Goal: Information Seeking & Learning: Learn about a topic

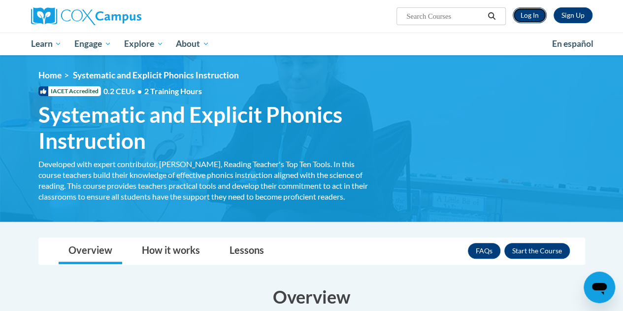
click at [534, 13] on link "Log In" at bounding box center [529, 15] width 34 height 16
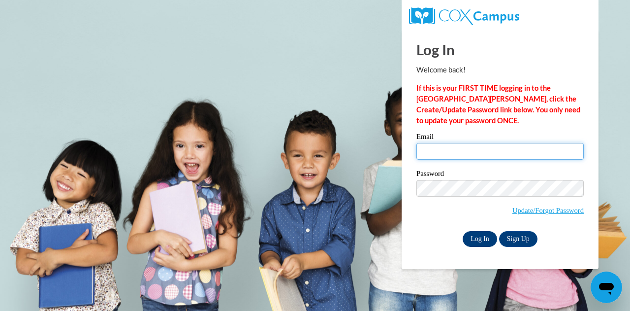
type input "jldove@my.waketech.edu"
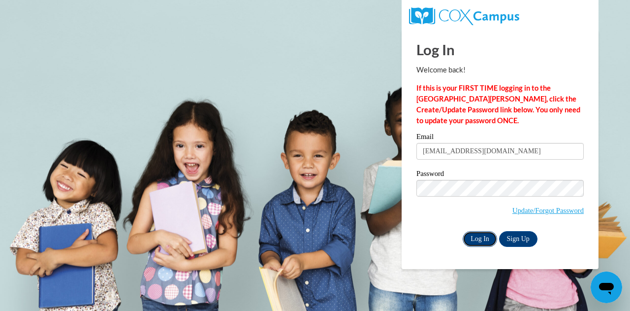
click at [484, 238] on input "Log In" at bounding box center [480, 239] width 34 height 16
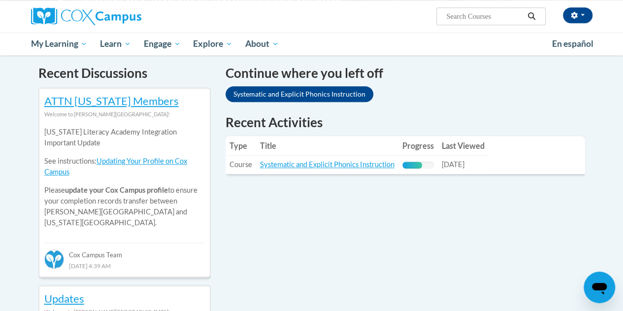
scroll to position [306, 0]
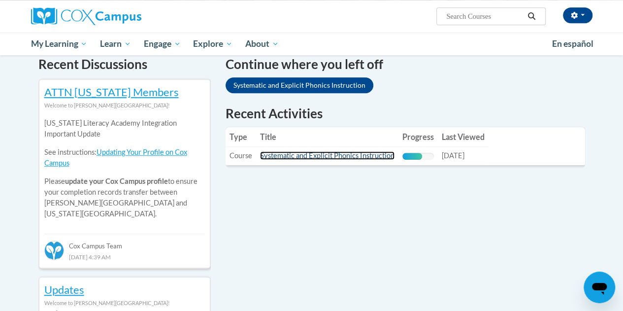
click at [340, 153] on link "Systematic and Explicit Phonics Instruction" at bounding box center [327, 155] width 134 height 8
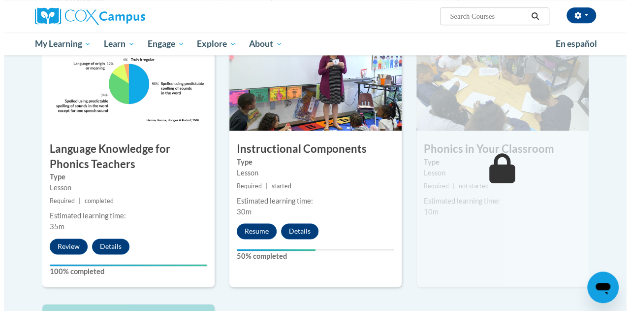
scroll to position [538, 0]
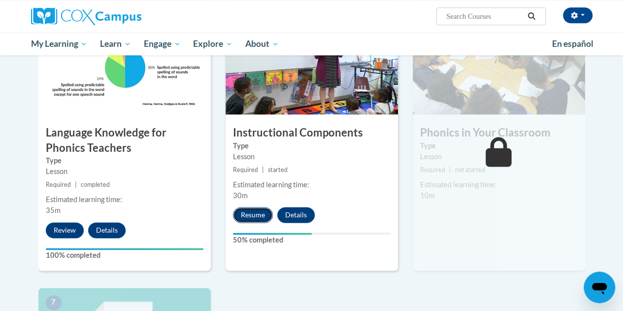
click at [250, 213] on button "Resume" at bounding box center [253, 215] width 40 height 16
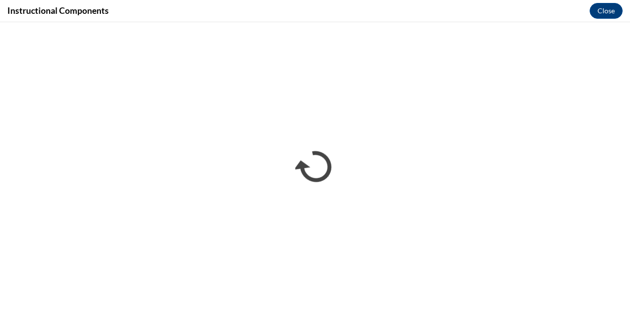
scroll to position [0, 0]
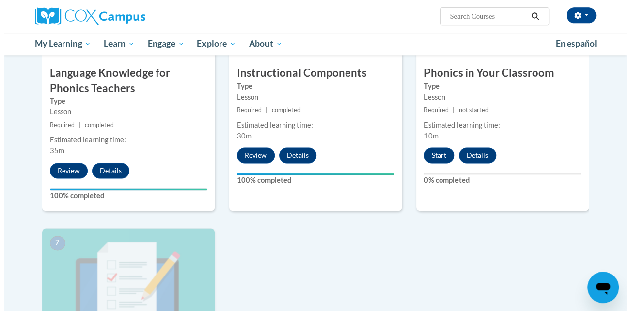
scroll to position [602, 0]
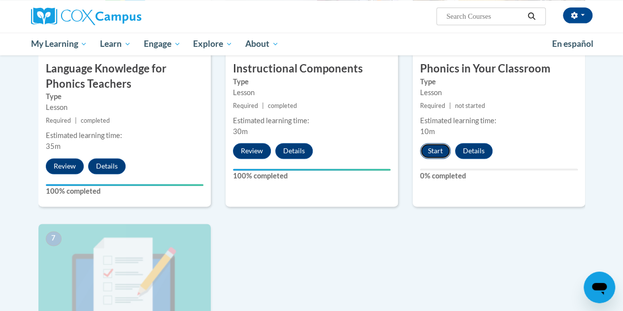
click at [435, 148] on button "Start" at bounding box center [435, 151] width 31 height 16
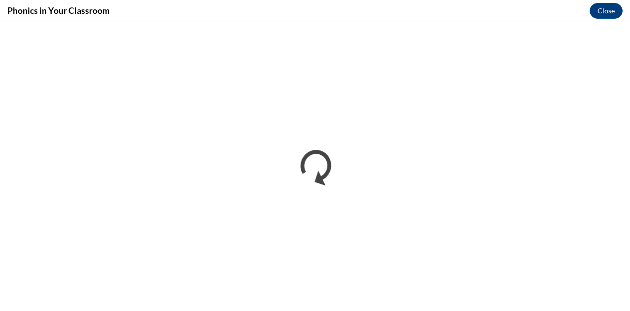
scroll to position [0, 0]
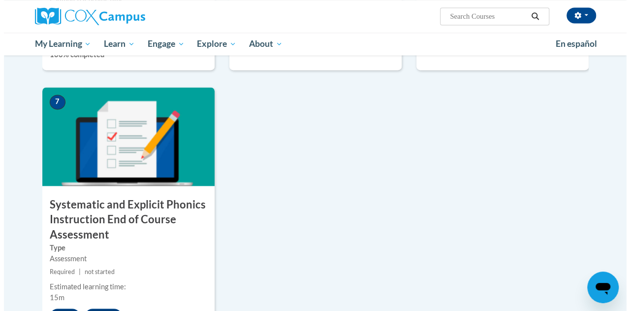
scroll to position [754, 0]
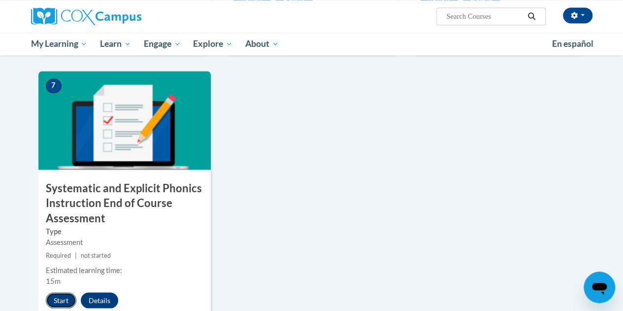
click at [60, 292] on button "Start" at bounding box center [61, 300] width 31 height 16
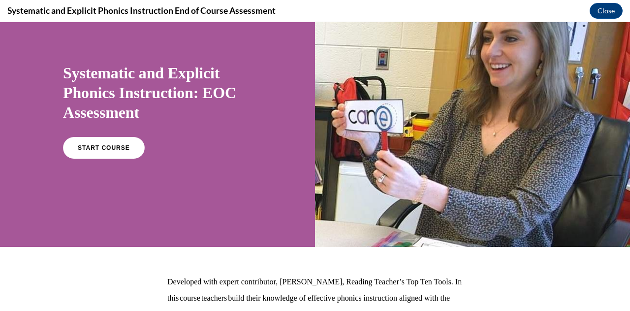
scroll to position [45, 0]
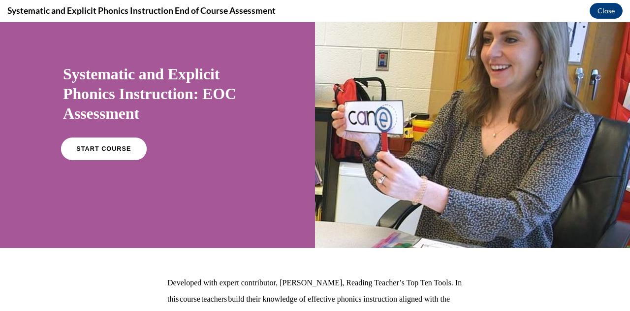
click at [94, 147] on span "START COURSE" at bounding box center [103, 148] width 55 height 7
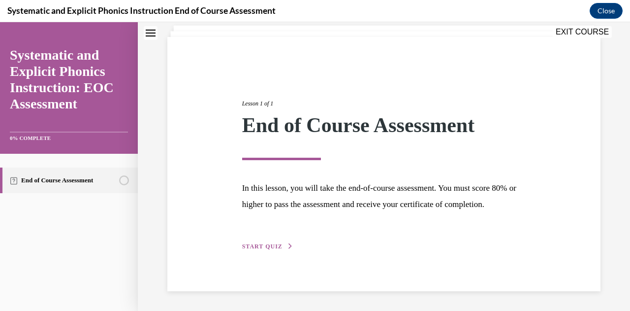
scroll to position [76, 0]
click at [265, 252] on div "Lesson 1 of 1 End of Course Assessment In this lesson, you will take the end-of…" at bounding box center [383, 164] width 433 height 254
click at [257, 245] on span "START QUIZ" at bounding box center [262, 246] width 40 height 7
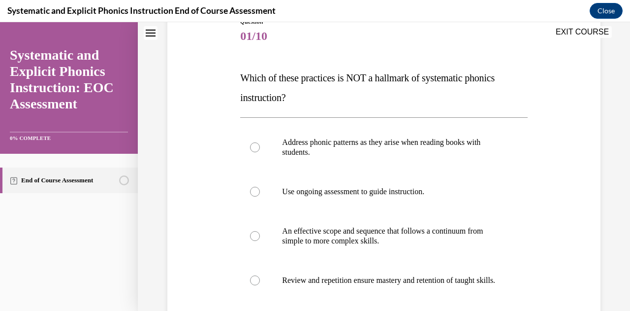
scroll to position [121, 0]
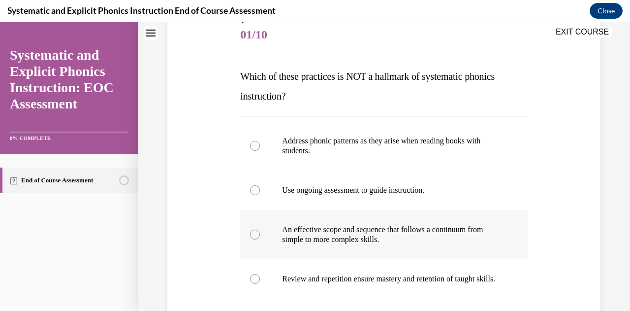
click at [282, 244] on div at bounding box center [383, 234] width 287 height 49
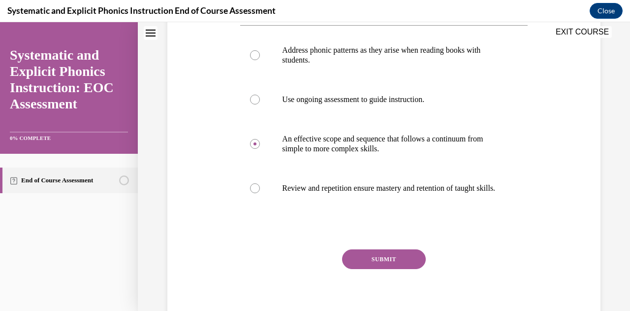
scroll to position [212, 0]
click at [383, 266] on button "SUBMIT" at bounding box center [384, 259] width 84 height 20
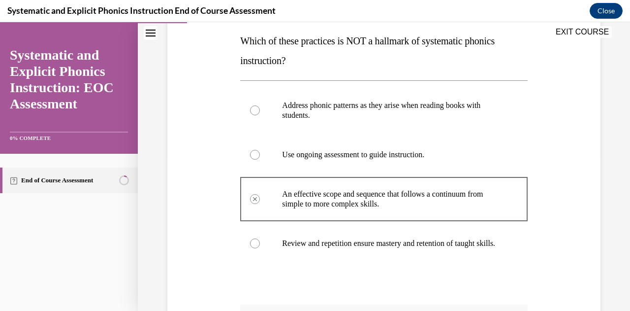
scroll to position [156, 0]
click at [315, 114] on p "Address phonic patterns as they arise when reading books with students." at bounding box center [392, 111] width 220 height 20
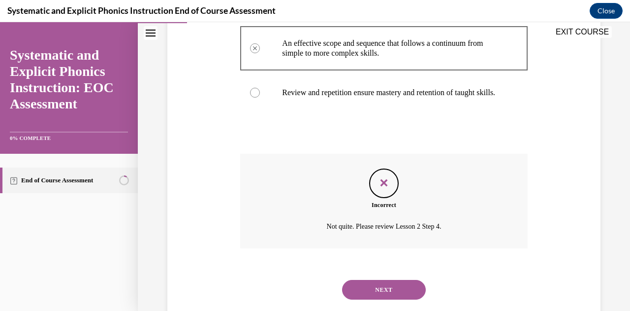
scroll to position [340, 0]
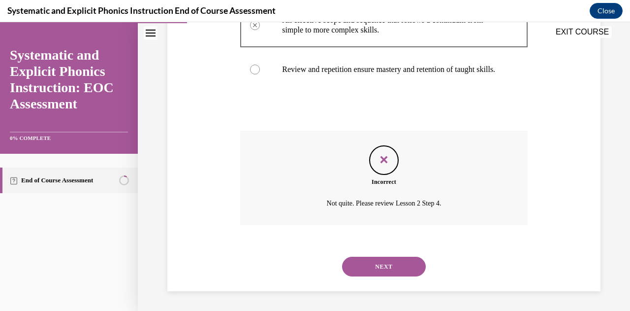
click at [388, 263] on button "NEXT" at bounding box center [384, 266] width 84 height 20
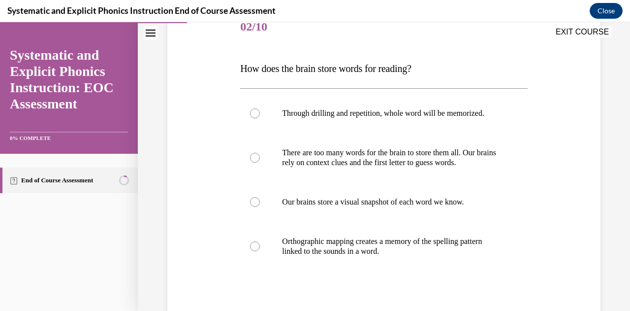
scroll to position [130, 0]
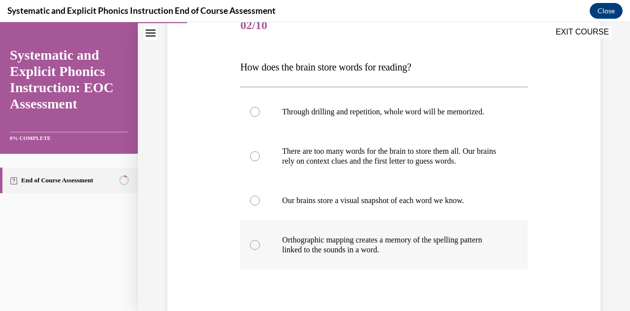
click at [300, 243] on p "Orthographic mapping creates a memory of the spelling pattern linked to the sou…" at bounding box center [392, 245] width 220 height 20
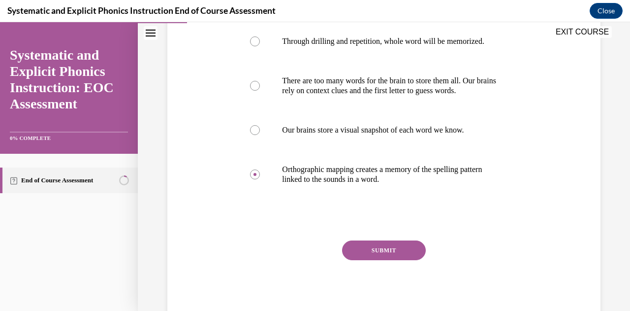
click at [378, 252] on button "SUBMIT" at bounding box center [384, 250] width 84 height 20
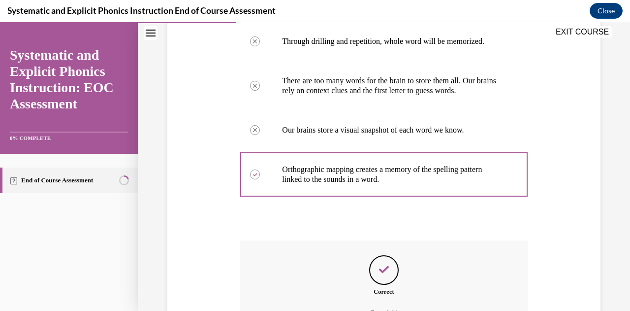
scroll to position [284, 0]
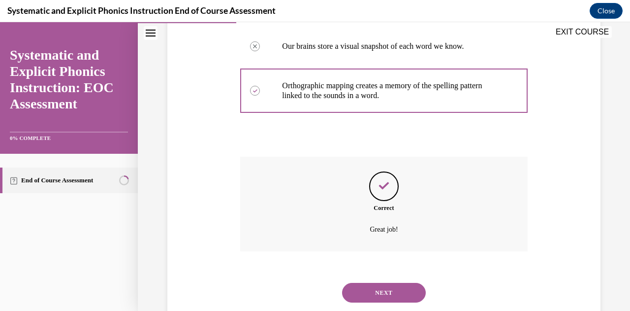
click at [380, 291] on button "NEXT" at bounding box center [384, 292] width 84 height 20
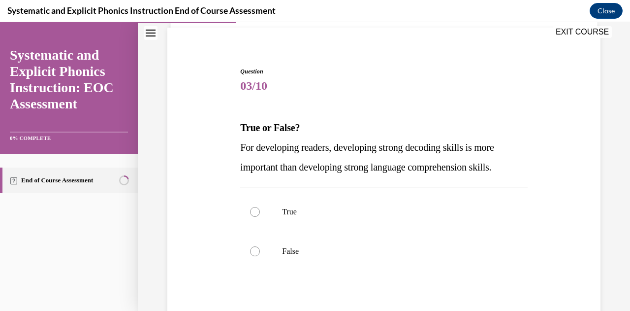
scroll to position [87, 0]
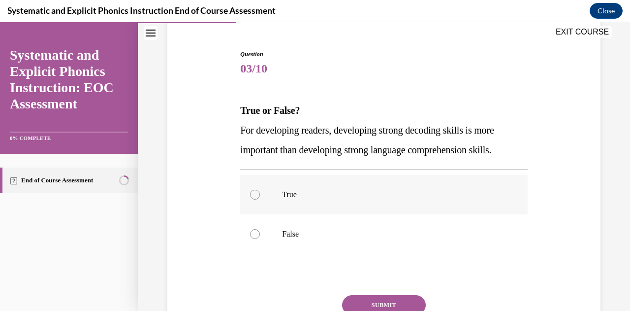
click at [384, 204] on div at bounding box center [383, 194] width 287 height 39
click at [376, 304] on button "SUBMIT" at bounding box center [384, 305] width 84 height 20
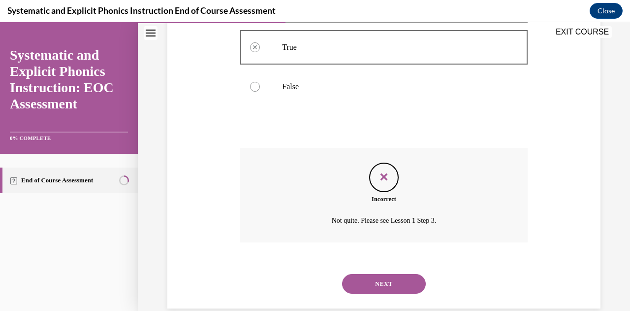
scroll to position [251, 0]
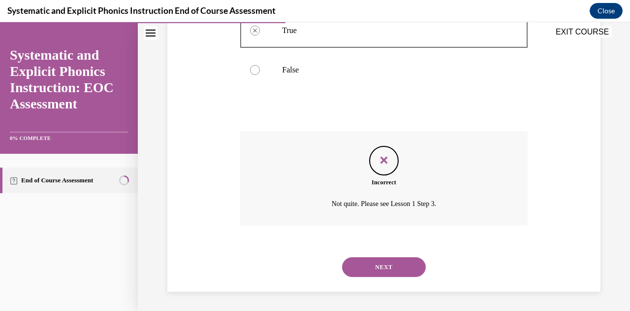
click at [372, 263] on button "NEXT" at bounding box center [384, 267] width 84 height 20
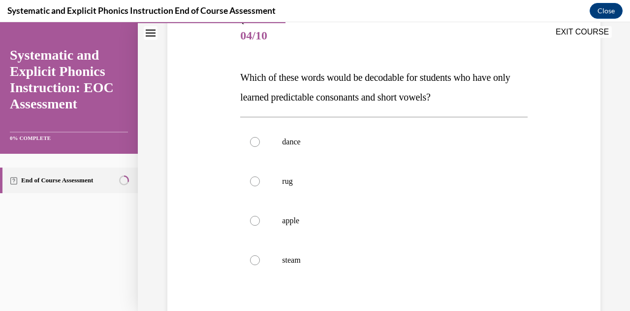
scroll to position [133, 0]
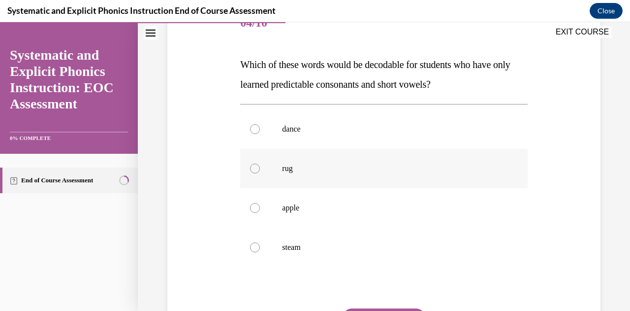
click at [257, 169] on div at bounding box center [255, 168] width 10 height 10
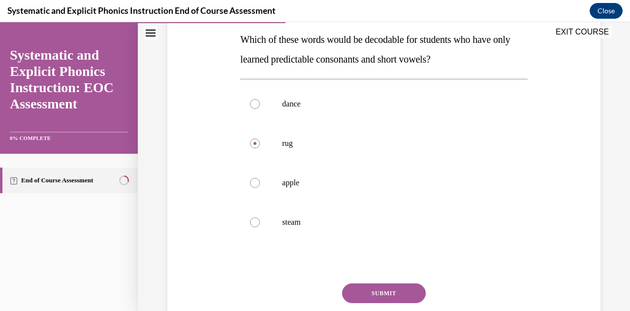
scroll to position [163, 0]
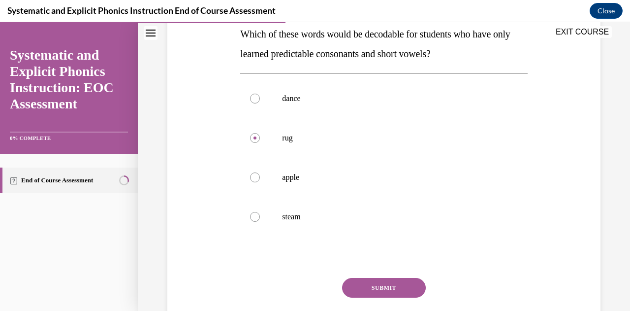
click at [391, 287] on button "SUBMIT" at bounding box center [384, 288] width 84 height 20
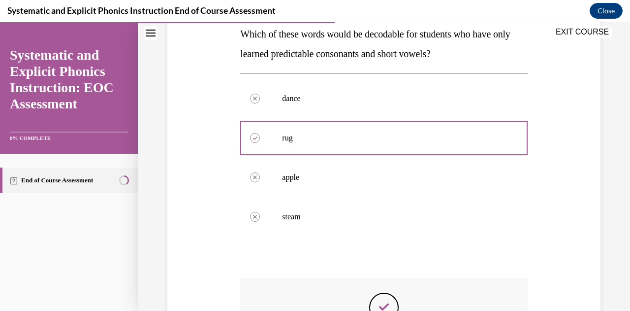
scroll to position [264, 0]
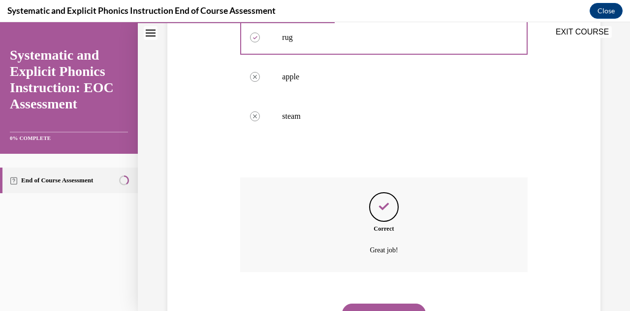
click at [361, 305] on button "NEXT" at bounding box center [384, 313] width 84 height 20
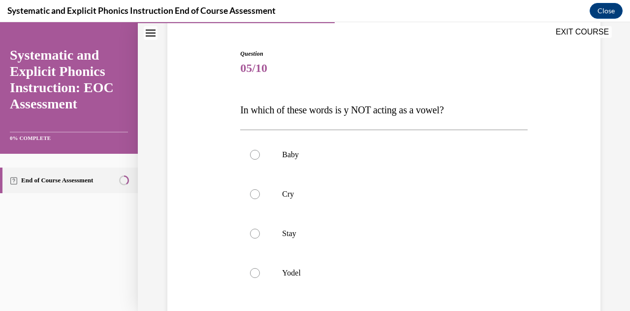
scroll to position [93, 0]
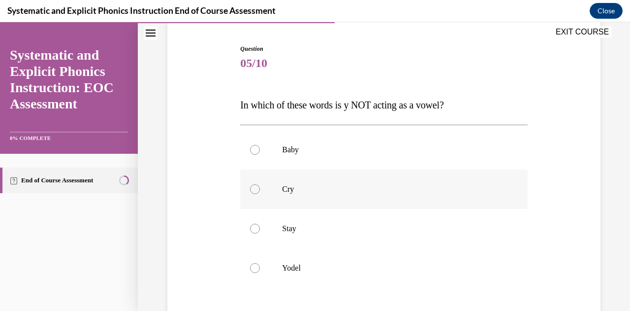
click at [253, 188] on div at bounding box center [255, 189] width 10 height 10
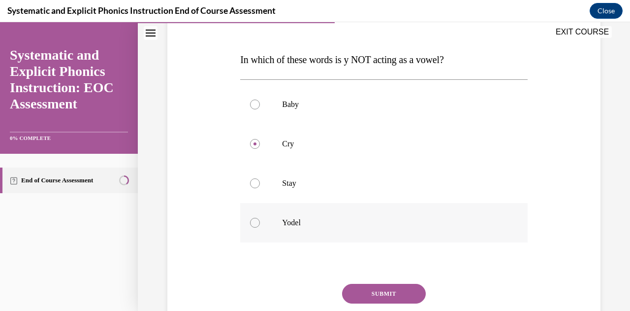
click at [254, 222] on div at bounding box center [255, 223] width 10 height 10
click at [387, 291] on button "SUBMIT" at bounding box center [384, 293] width 84 height 20
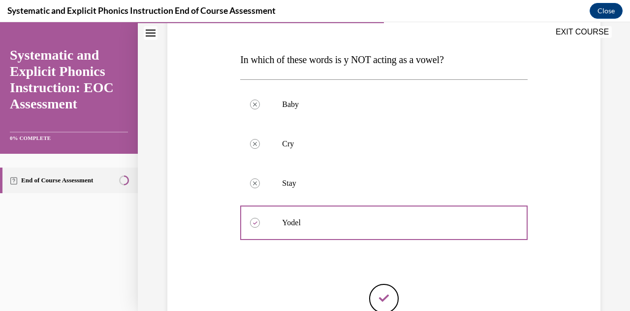
scroll to position [242, 0]
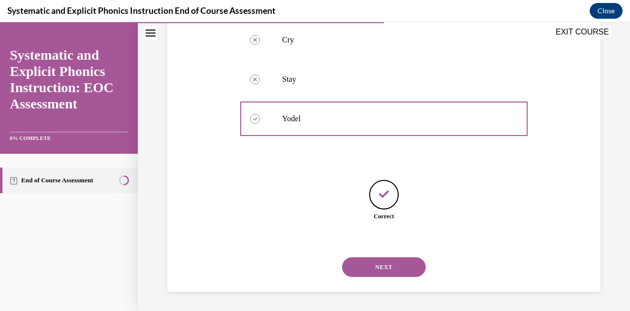
click at [418, 263] on button "NEXT" at bounding box center [384, 267] width 84 height 20
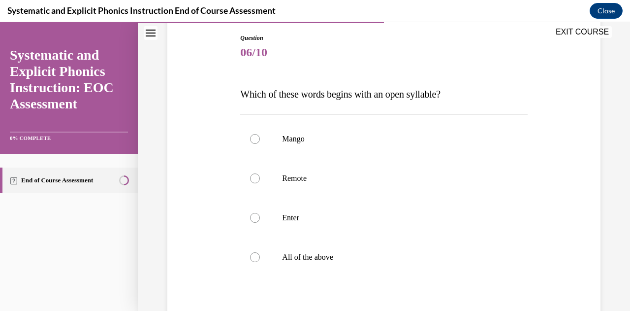
scroll to position [109, 0]
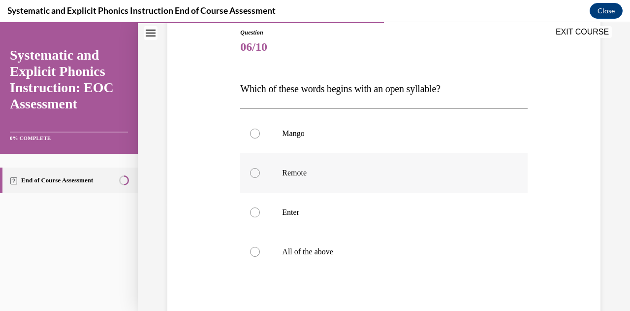
click at [262, 174] on div at bounding box center [383, 172] width 287 height 39
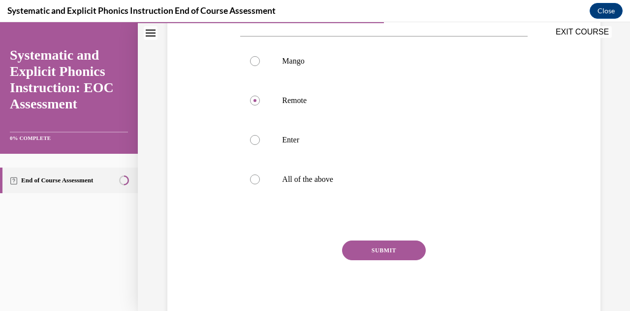
click at [392, 249] on button "SUBMIT" at bounding box center [384, 250] width 84 height 20
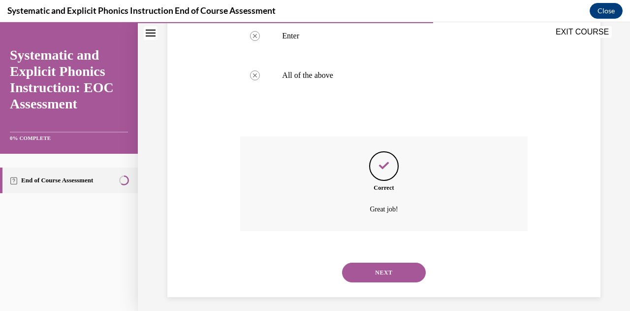
scroll to position [290, 0]
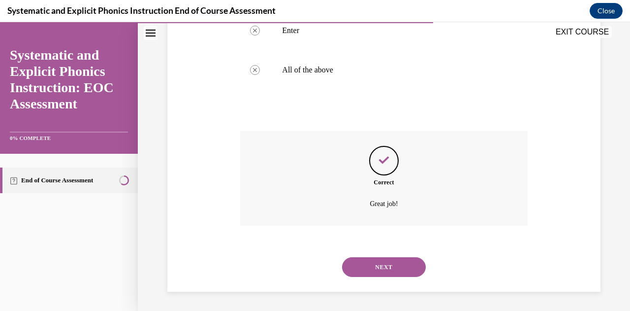
click at [367, 269] on button "NEXT" at bounding box center [384, 267] width 84 height 20
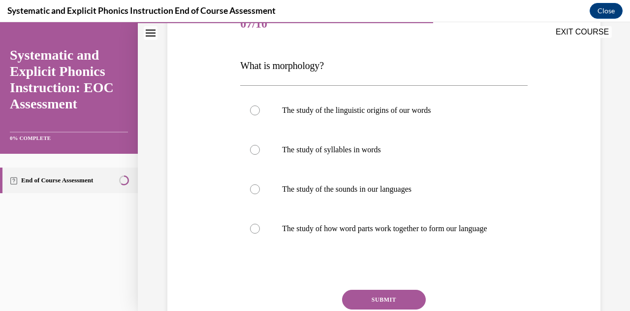
scroll to position [138, 0]
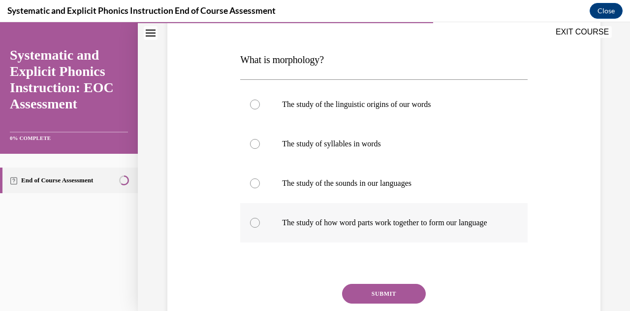
click at [255, 224] on div at bounding box center [255, 223] width 10 height 10
click at [389, 301] on button "SUBMIT" at bounding box center [384, 293] width 84 height 20
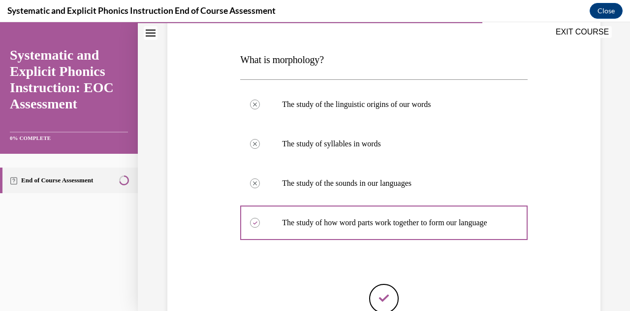
scroll to position [251, 0]
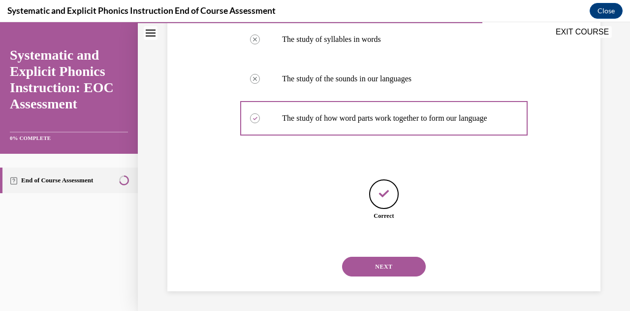
click at [394, 260] on button "NEXT" at bounding box center [384, 266] width 84 height 20
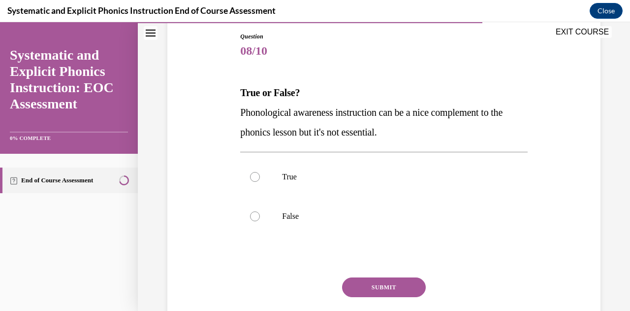
scroll to position [117, 0]
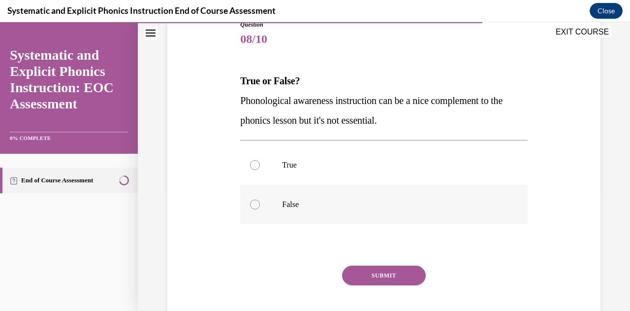
click at [385, 195] on div at bounding box center [383, 204] width 287 height 39
click at [365, 274] on button "SUBMIT" at bounding box center [384, 275] width 84 height 20
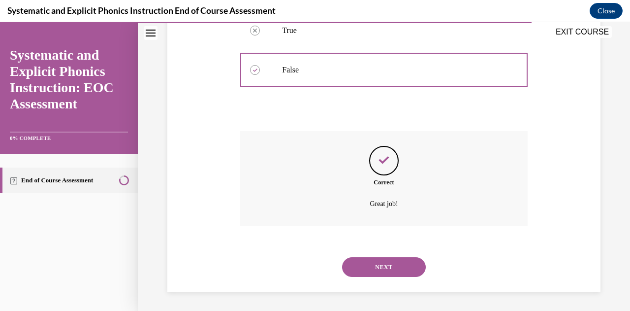
click at [359, 263] on button "NEXT" at bounding box center [384, 267] width 84 height 20
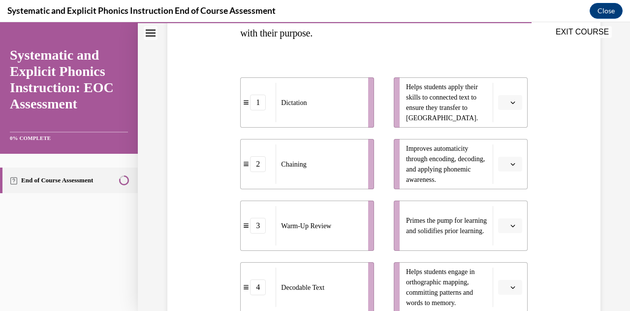
scroll to position [188, 0]
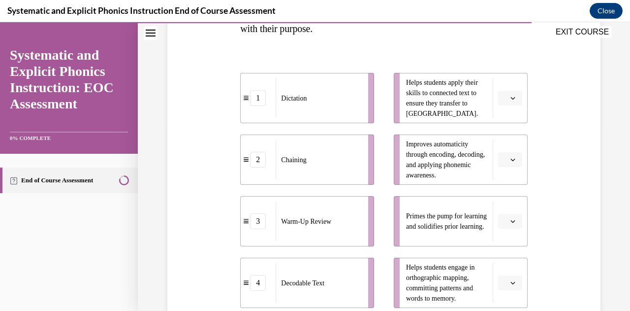
click at [509, 162] on span "button" at bounding box center [512, 159] width 7 height 7
click at [500, 201] on span "1" at bounding box center [499, 201] width 3 height 8
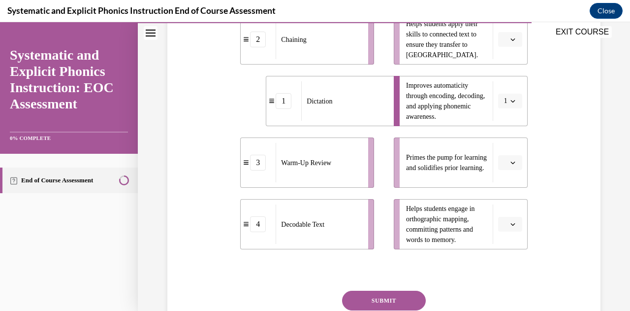
scroll to position [254, 0]
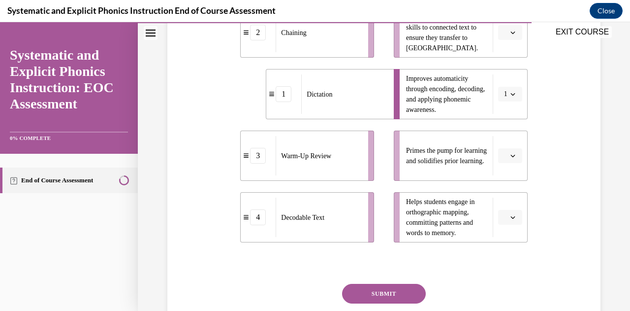
click at [510, 157] on icon "button" at bounding box center [512, 155] width 5 height 5
click at [505, 237] on div "3" at bounding box center [502, 236] width 24 height 20
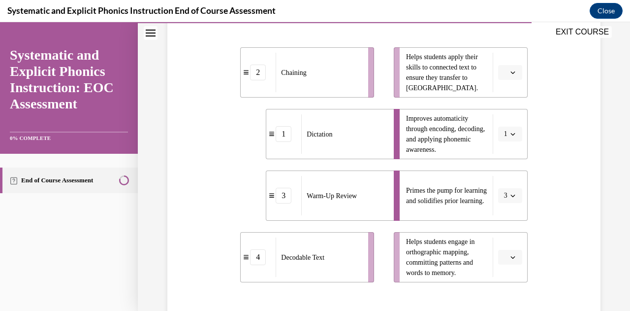
scroll to position [215, 0]
click at [509, 68] on span "button" at bounding box center [512, 71] width 7 height 7
click at [503, 172] on div "4" at bounding box center [502, 172] width 24 height 20
click at [510, 256] on icon "button" at bounding box center [512, 256] width 4 height 2
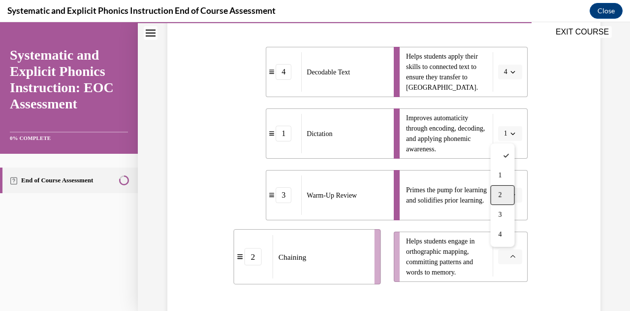
click at [504, 194] on div "2" at bounding box center [502, 195] width 24 height 20
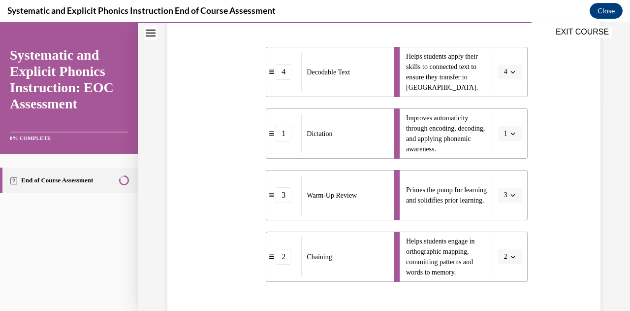
scroll to position [297, 0]
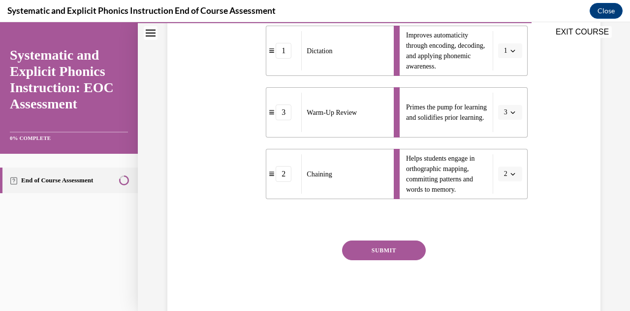
click at [393, 250] on button "SUBMIT" at bounding box center [384, 250] width 84 height 20
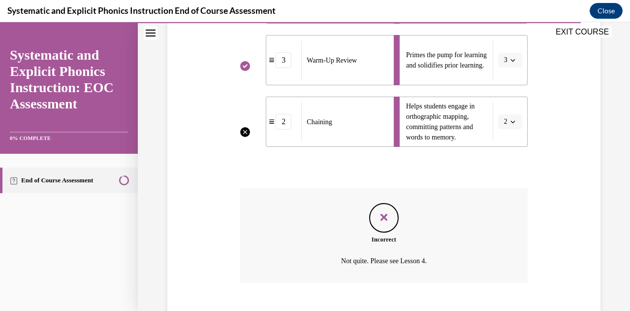
scroll to position [406, 0]
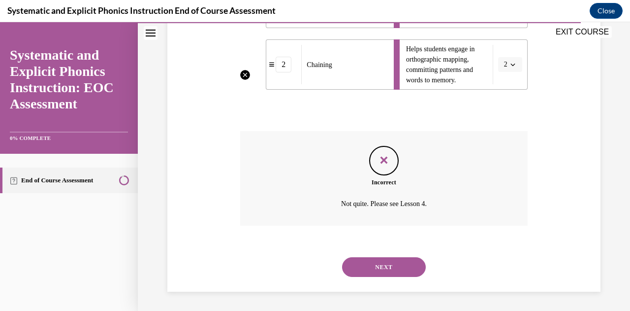
click at [383, 261] on button "NEXT" at bounding box center [384, 267] width 84 height 20
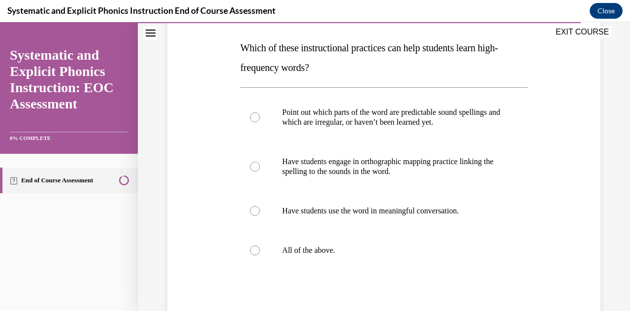
scroll to position [152, 0]
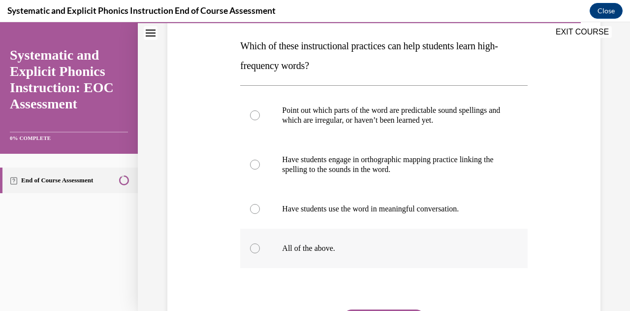
click at [263, 251] on div at bounding box center [383, 247] width 287 height 39
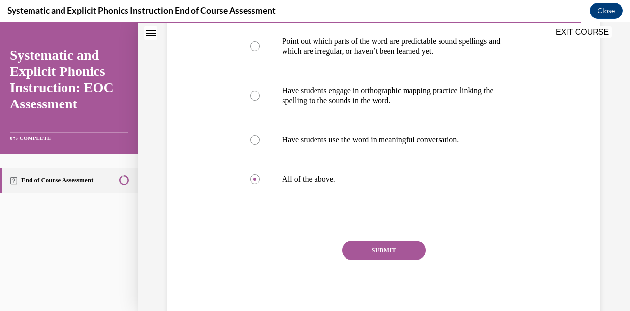
click at [400, 246] on button "SUBMIT" at bounding box center [384, 250] width 84 height 20
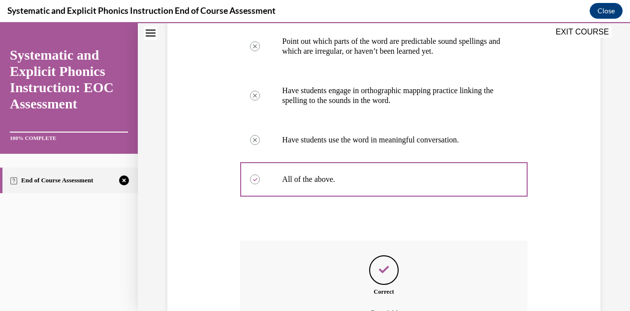
scroll to position [330, 0]
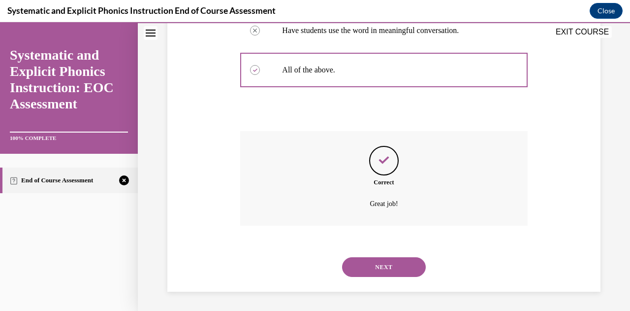
click at [396, 267] on button "NEXT" at bounding box center [384, 267] width 84 height 20
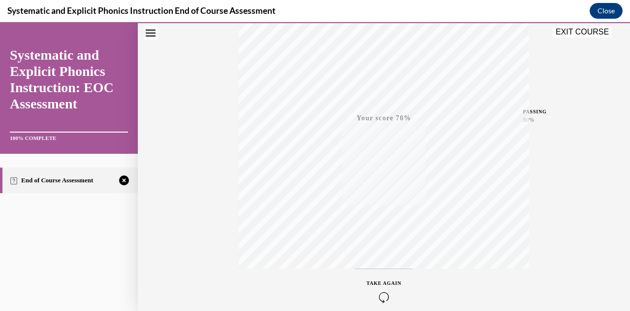
scroll to position [176, 0]
click at [382, 282] on div "TAKE AGAIN" at bounding box center [384, 284] width 35 height 23
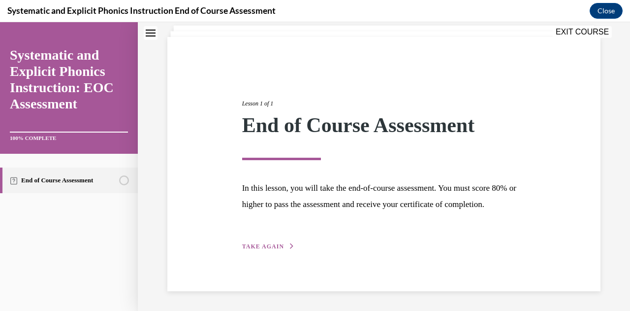
scroll to position [76, 0]
click at [257, 249] on span "TAKE AGAIN" at bounding box center [263, 246] width 42 height 7
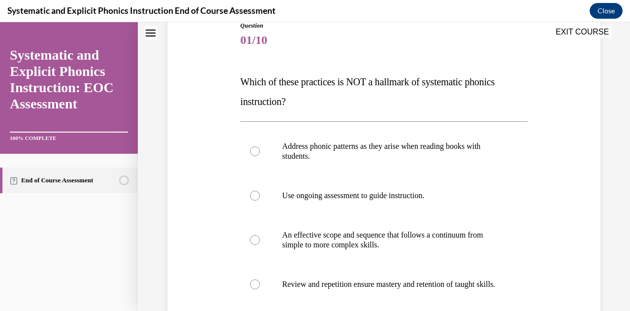
scroll to position [118, 0]
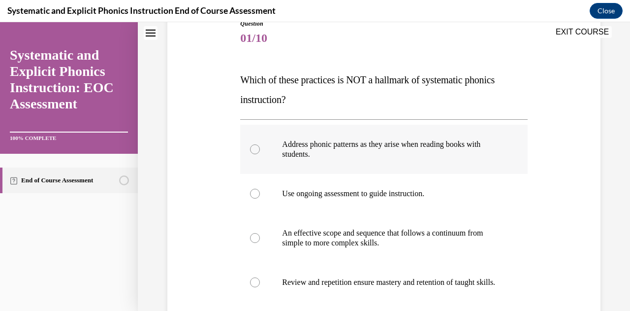
click at [462, 146] on p "Address phonic patterns as they arise when reading books with students." at bounding box center [392, 149] width 220 height 20
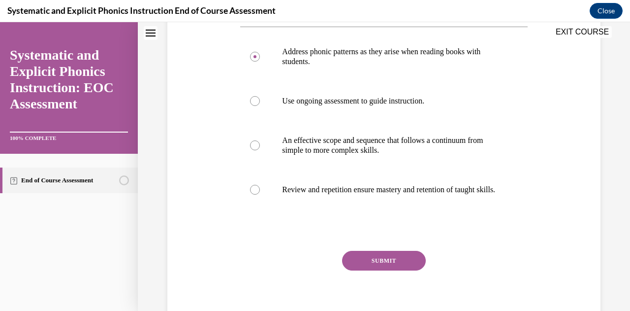
scroll to position [217, 0]
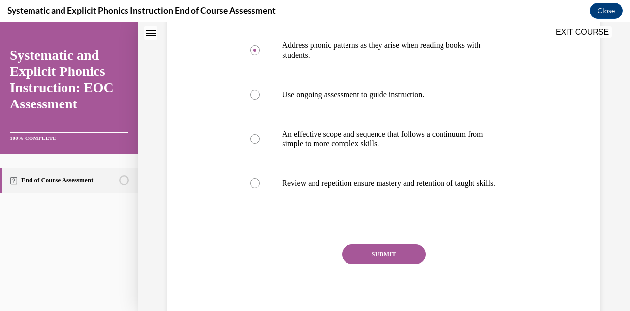
click at [376, 264] on button "SUBMIT" at bounding box center [384, 254] width 84 height 20
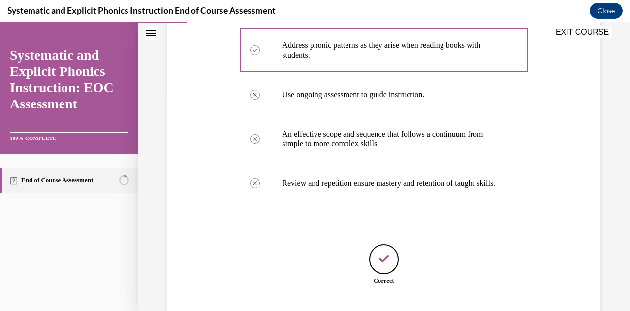
scroll to position [291, 0]
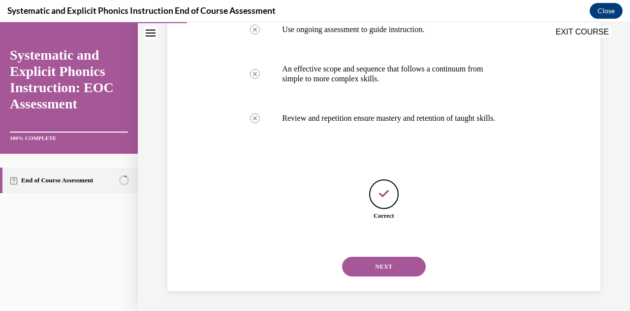
click at [388, 273] on button "NEXT" at bounding box center [384, 266] width 84 height 20
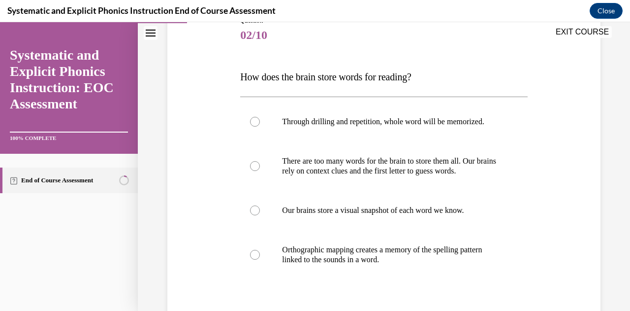
scroll to position [125, 0]
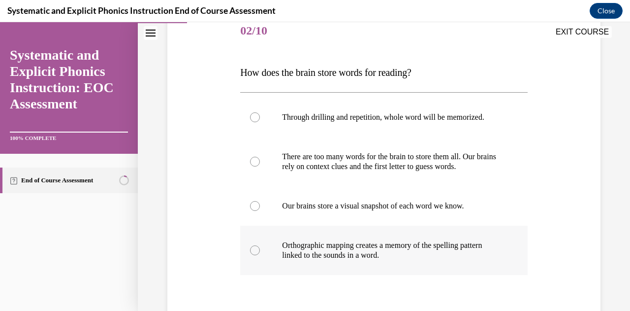
click at [404, 237] on div at bounding box center [383, 249] width 287 height 49
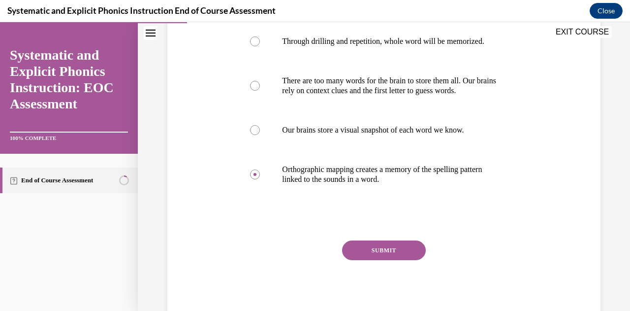
click at [391, 254] on button "SUBMIT" at bounding box center [384, 250] width 84 height 20
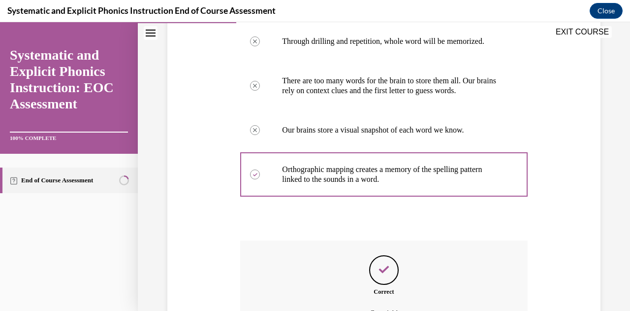
scroll to position [310, 0]
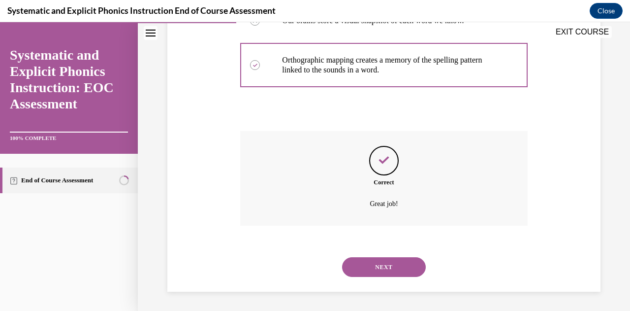
click at [403, 264] on button "NEXT" at bounding box center [384, 267] width 84 height 20
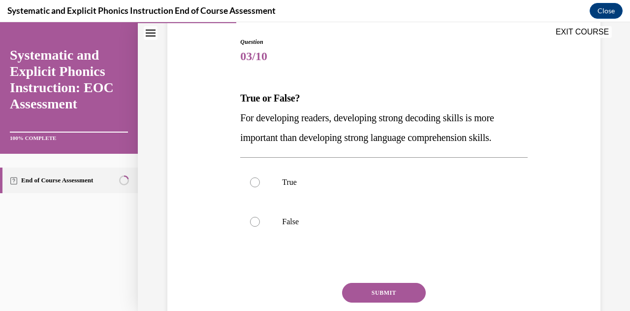
scroll to position [106, 0]
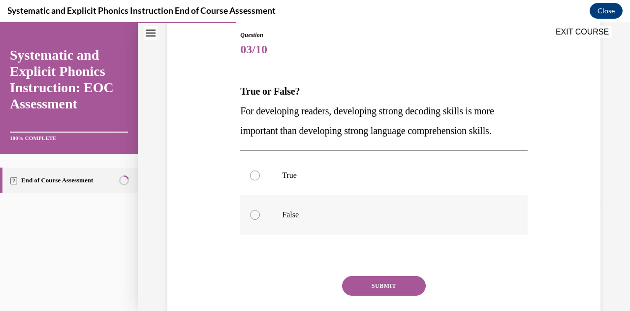
click at [295, 226] on div at bounding box center [383, 214] width 287 height 39
click at [368, 283] on button "SUBMIT" at bounding box center [384, 286] width 84 height 20
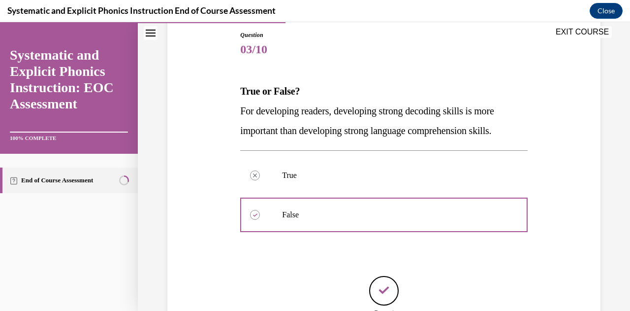
scroll to position [198, 0]
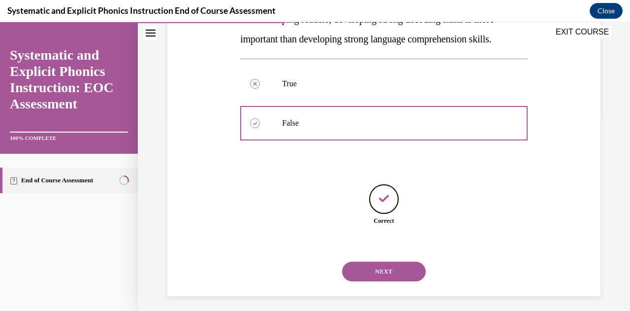
click at [400, 273] on button "NEXT" at bounding box center [384, 271] width 84 height 20
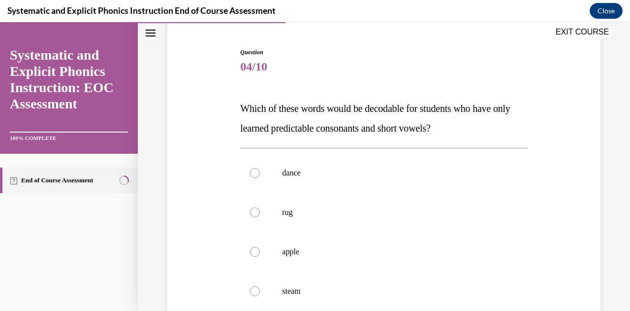
scroll to position [92, 0]
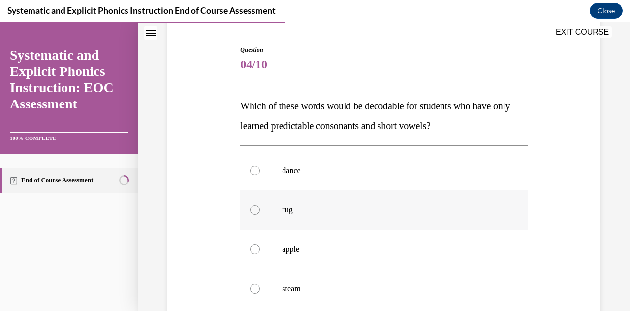
click at [259, 216] on div at bounding box center [383, 209] width 287 height 39
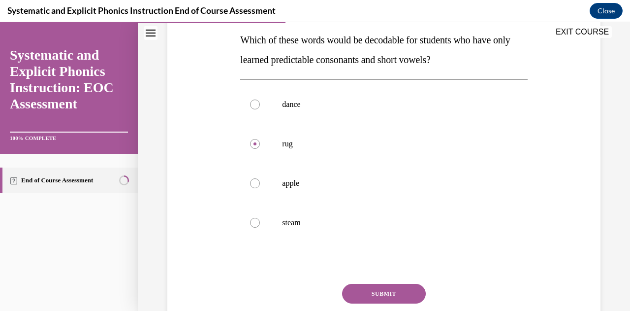
scroll to position [159, 0]
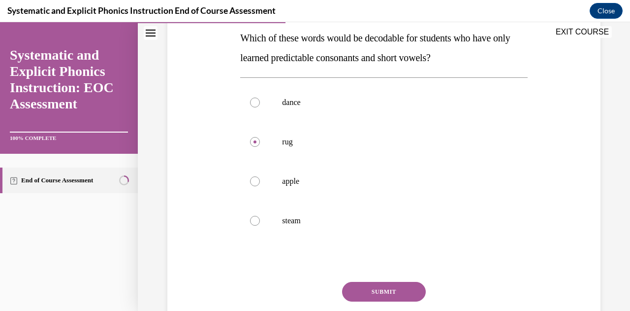
click at [376, 290] on button "SUBMIT" at bounding box center [384, 291] width 84 height 20
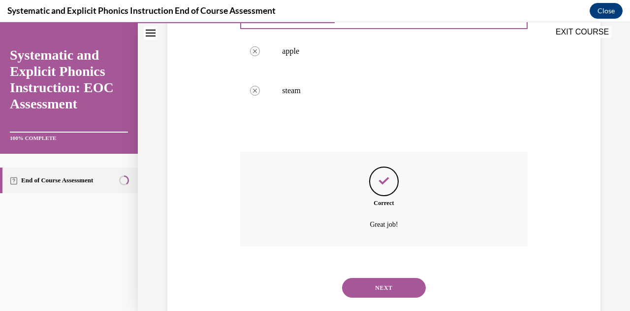
scroll to position [301, 0]
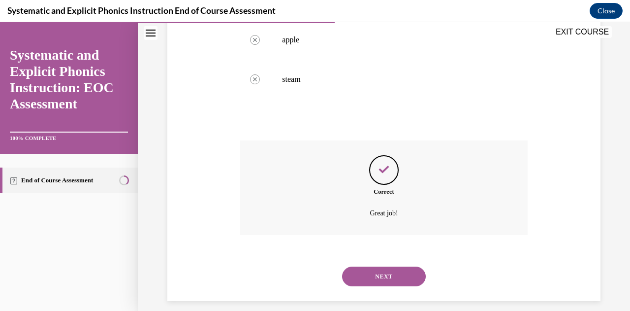
click at [365, 278] on button "NEXT" at bounding box center [384, 276] width 84 height 20
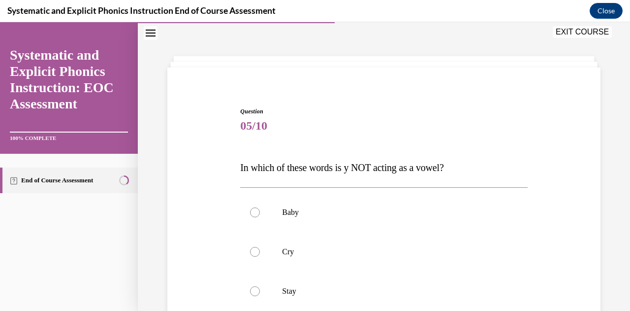
scroll to position [147, 0]
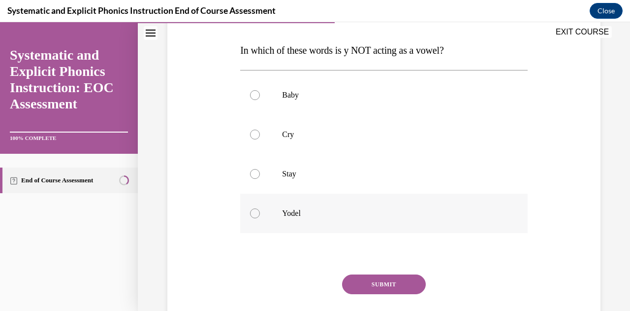
click at [264, 216] on div at bounding box center [383, 212] width 287 height 39
click at [371, 280] on button "SUBMIT" at bounding box center [384, 284] width 84 height 20
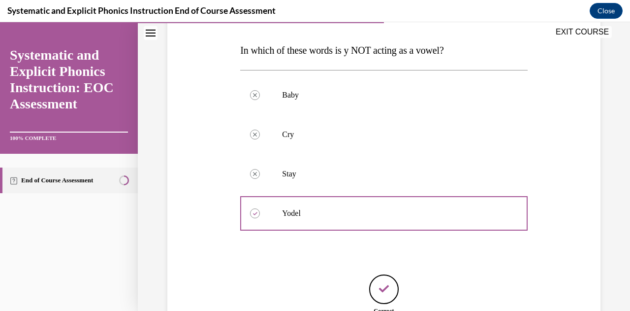
scroll to position [242, 0]
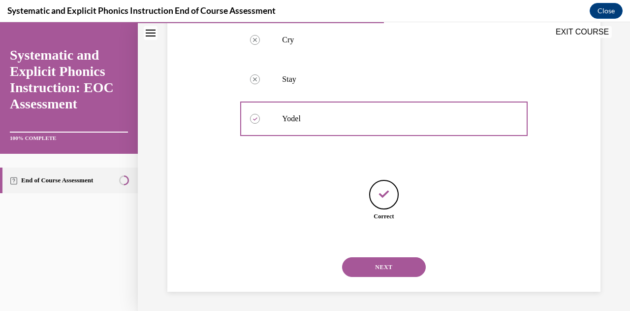
click at [388, 267] on button "NEXT" at bounding box center [384, 267] width 84 height 20
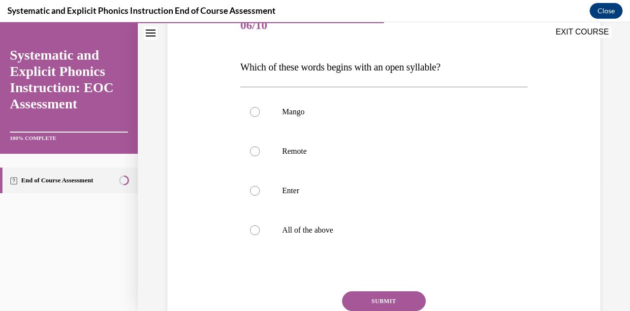
scroll to position [149, 0]
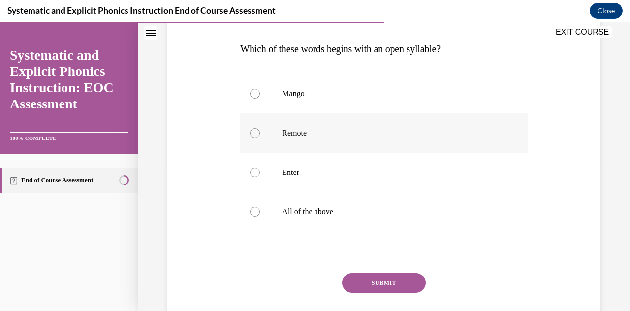
click at [319, 130] on p "Remote" at bounding box center [392, 133] width 220 height 10
click at [382, 276] on button "SUBMIT" at bounding box center [384, 283] width 84 height 20
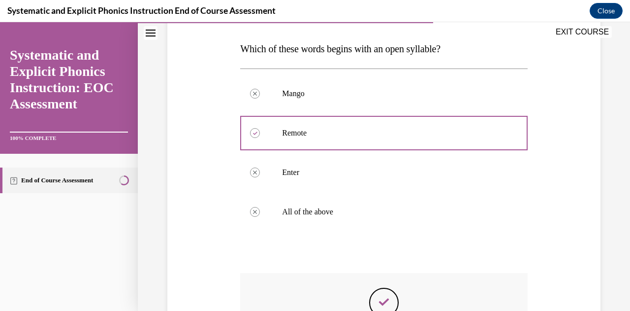
scroll to position [290, 0]
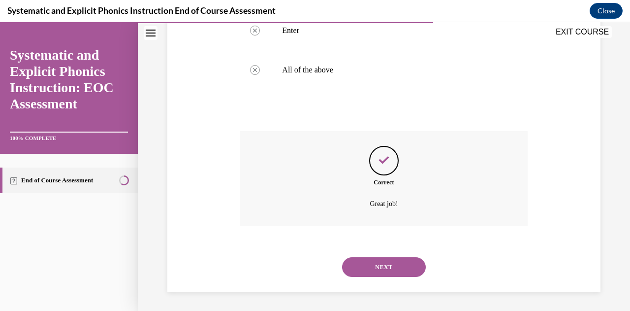
click at [387, 263] on button "NEXT" at bounding box center [384, 267] width 84 height 20
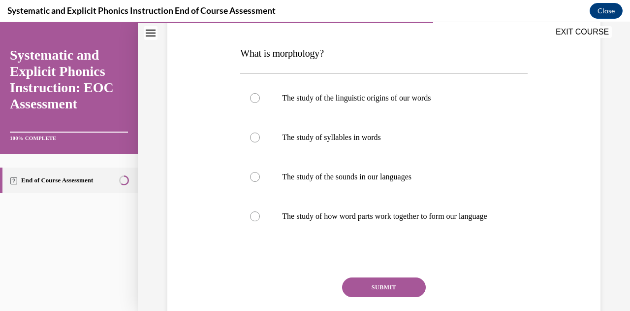
scroll to position [169, 0]
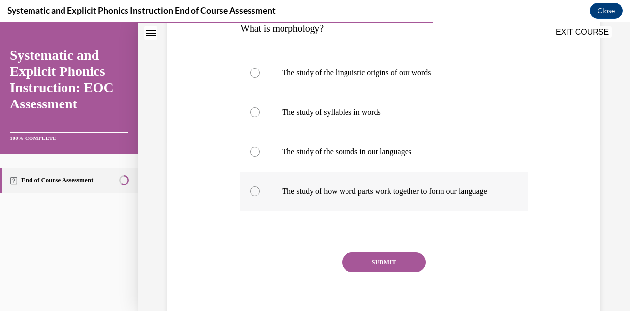
click at [390, 193] on p "The study of how word parts work together to form our language" at bounding box center [392, 191] width 220 height 10
click at [373, 270] on button "SUBMIT" at bounding box center [384, 262] width 84 height 20
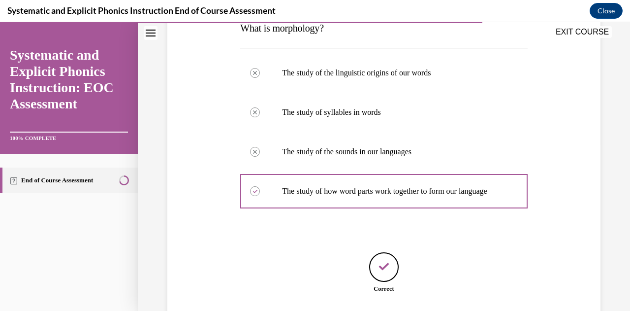
scroll to position [251, 0]
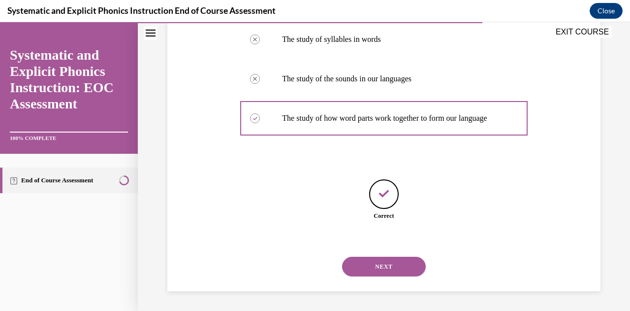
click at [376, 263] on button "NEXT" at bounding box center [384, 266] width 84 height 20
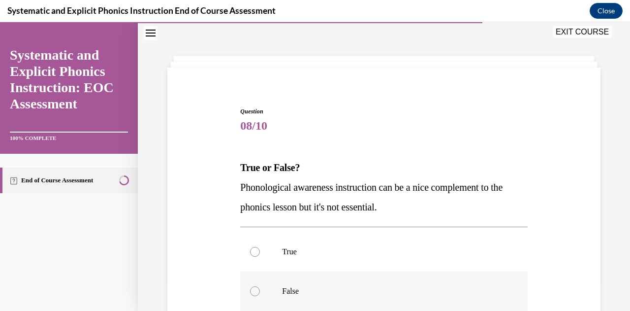
click at [329, 290] on p "False" at bounding box center [392, 291] width 220 height 10
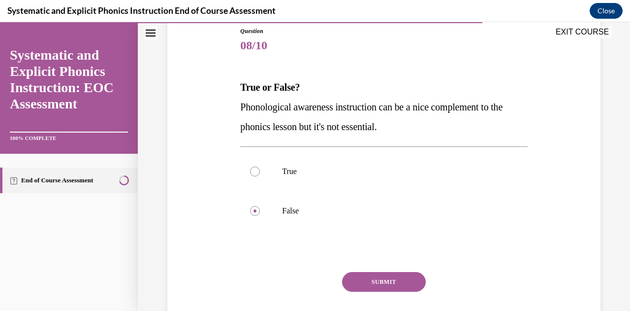
scroll to position [116, 0]
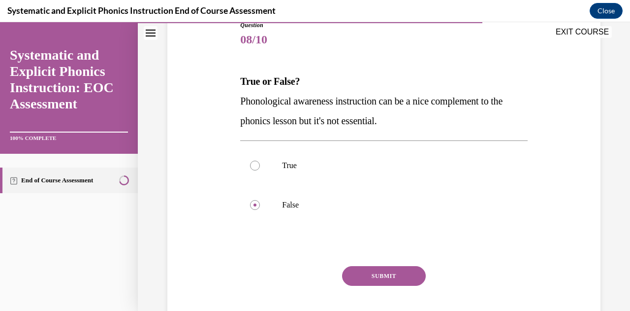
click at [385, 271] on button "SUBMIT" at bounding box center [384, 276] width 84 height 20
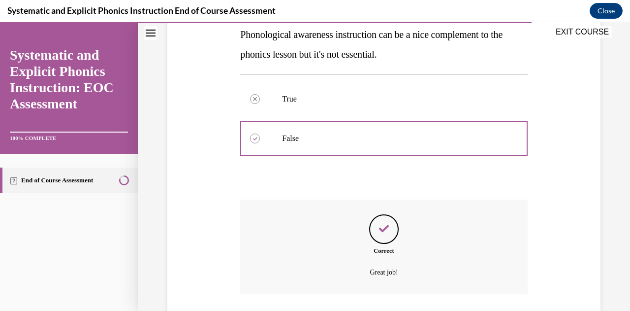
scroll to position [212, 0]
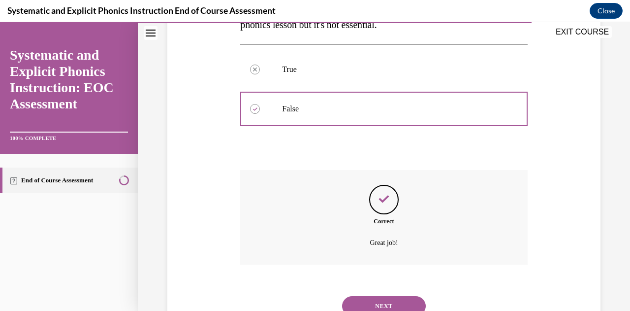
click at [390, 299] on button "NEXT" at bounding box center [384, 306] width 84 height 20
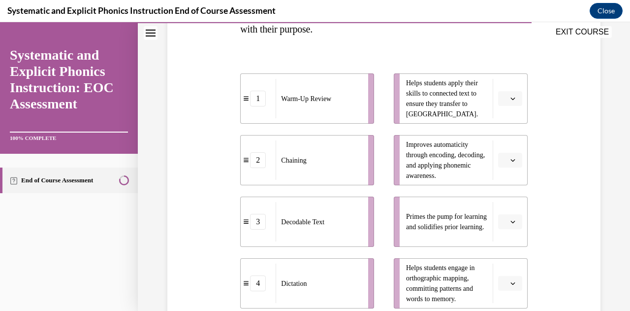
scroll to position [190, 0]
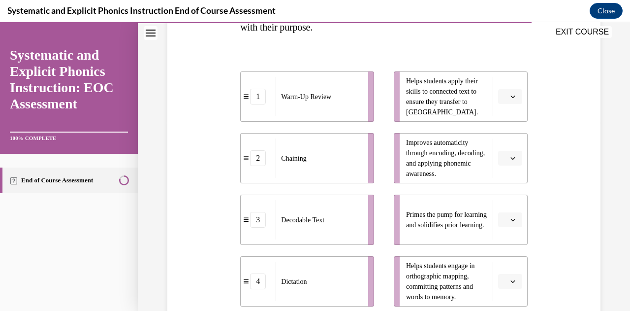
click at [510, 279] on icon "button" at bounding box center [512, 281] width 5 height 5
click at [500, 260] on span "4" at bounding box center [499, 259] width 3 height 8
click at [510, 94] on button "button" at bounding box center [510, 96] width 24 height 15
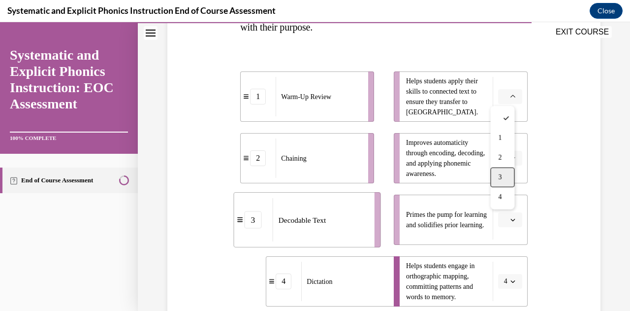
click at [502, 172] on div "3" at bounding box center [502, 177] width 24 height 20
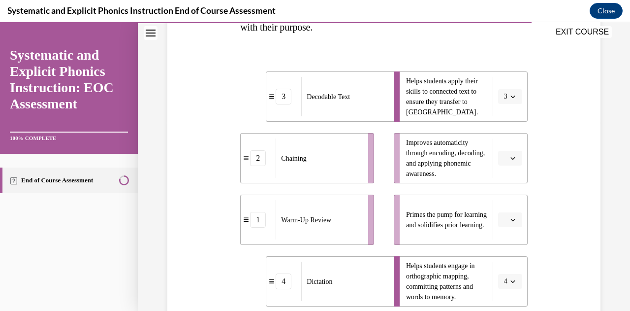
click at [510, 220] on icon "button" at bounding box center [512, 220] width 4 height 2
click at [494, 139] on div "1" at bounding box center [502, 138] width 24 height 20
click at [502, 160] on button "button" at bounding box center [510, 158] width 24 height 15
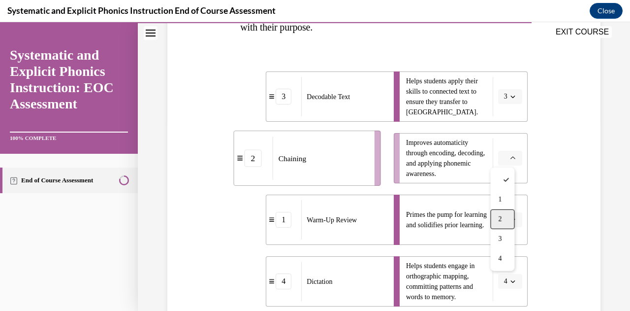
click at [502, 211] on div "2" at bounding box center [502, 219] width 24 height 20
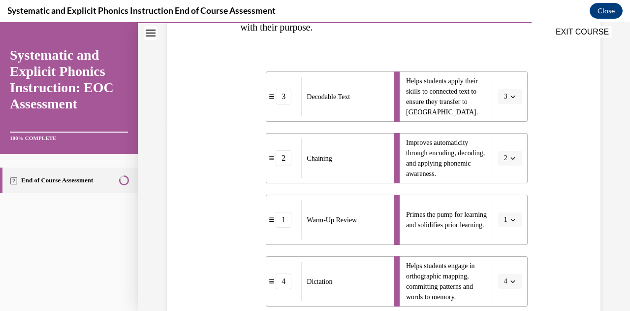
scroll to position [297, 0]
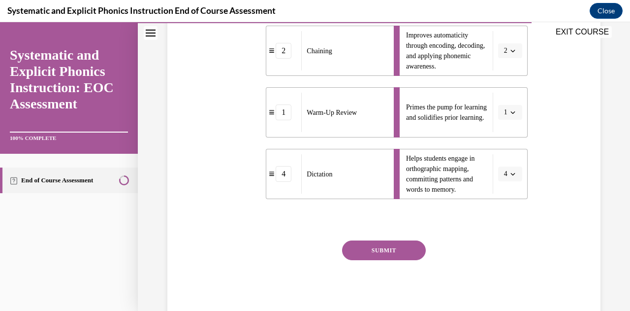
click at [394, 254] on button "SUBMIT" at bounding box center [384, 250] width 84 height 20
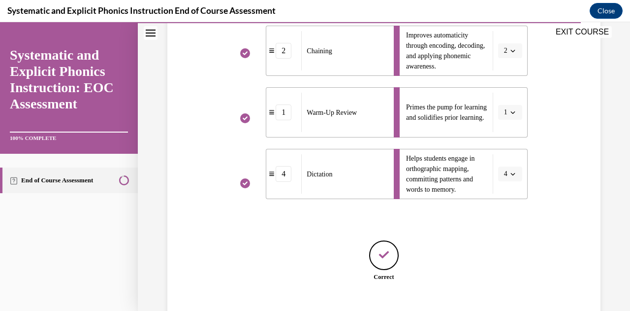
scroll to position [358, 0]
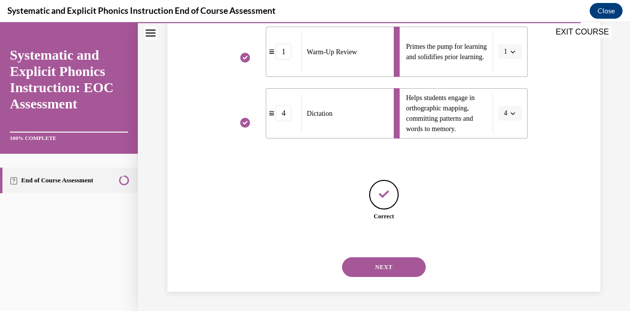
click at [397, 264] on button "NEXT" at bounding box center [384, 267] width 84 height 20
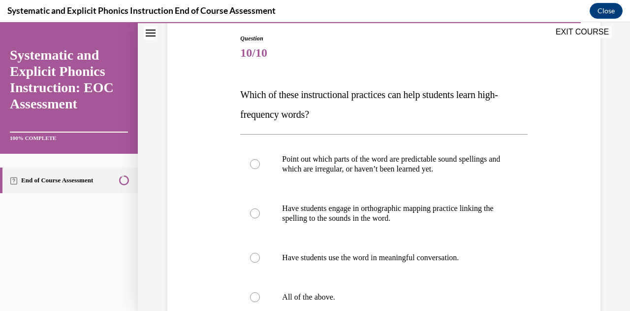
scroll to position [105, 0]
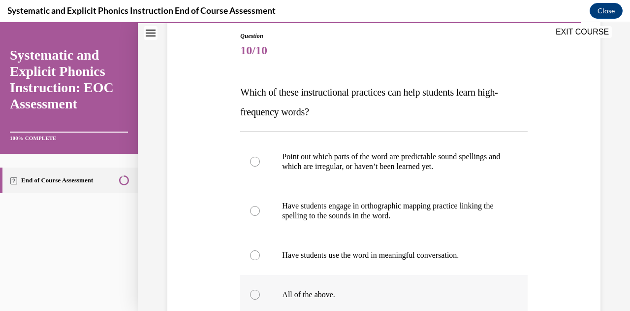
click at [359, 294] on p "All of the above." at bounding box center [392, 294] width 220 height 10
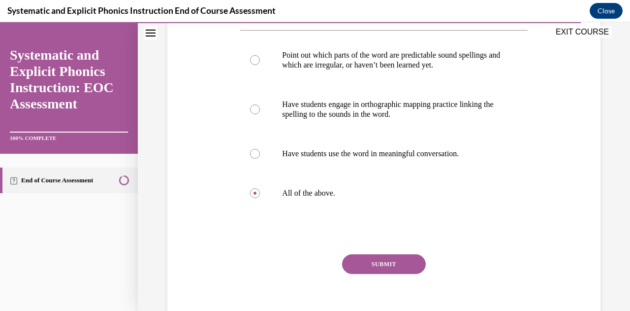
scroll to position [210, 0]
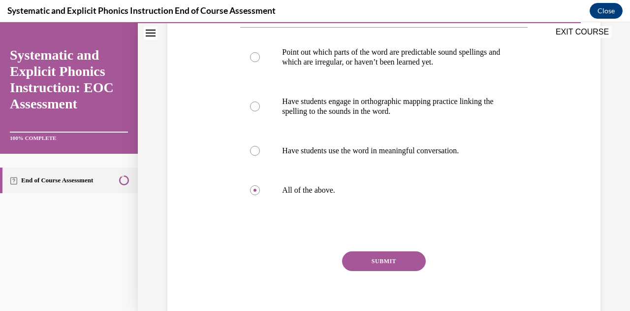
click at [376, 260] on button "SUBMIT" at bounding box center [384, 261] width 84 height 20
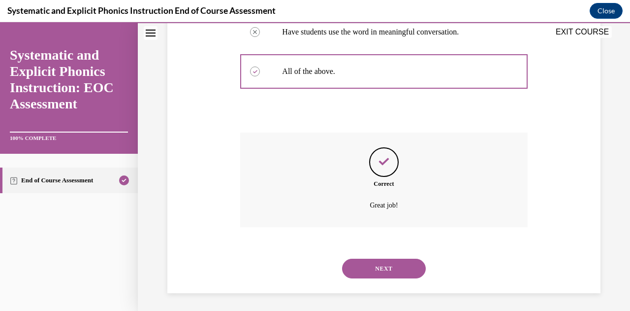
scroll to position [330, 0]
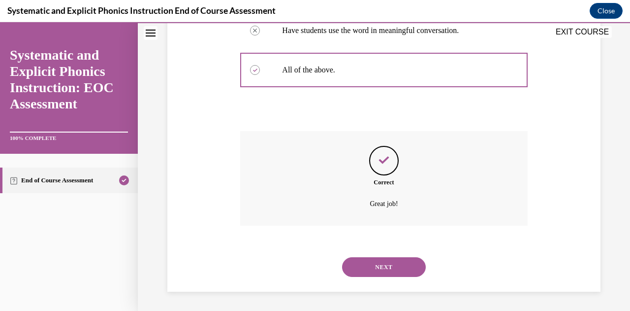
click at [379, 265] on button "NEXT" at bounding box center [384, 267] width 84 height 20
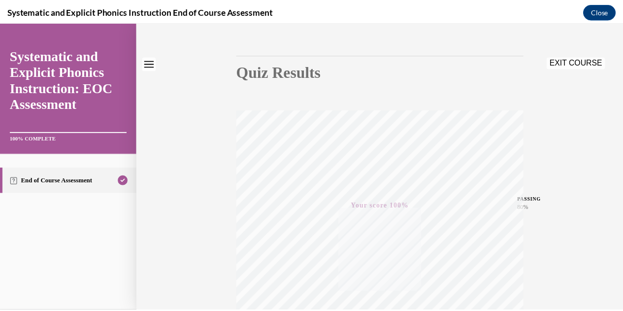
scroll to position [0, 0]
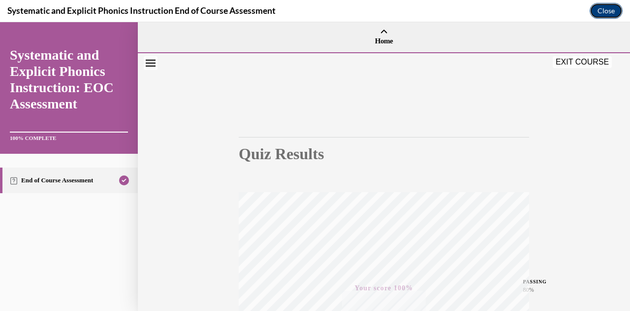
click at [602, 6] on button "Close" at bounding box center [606, 11] width 33 height 16
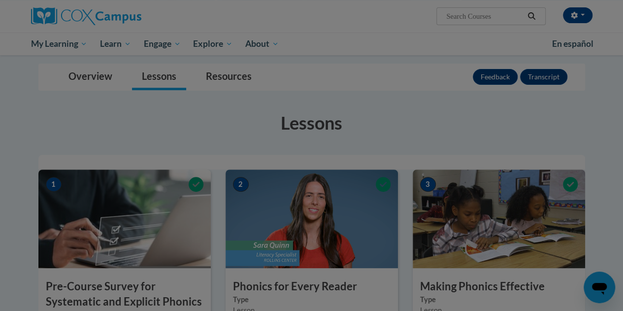
scroll to position [412, 0]
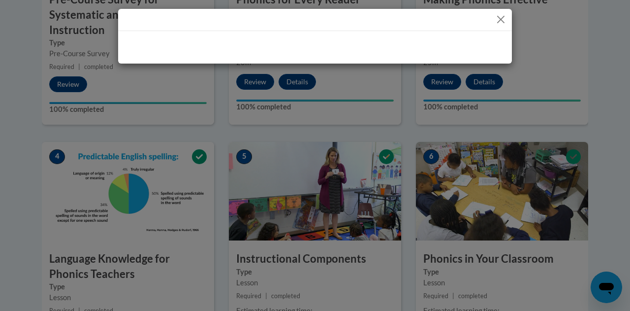
drag, startPoint x: 629, startPoint y: 190, endPoint x: 629, endPoint y: 172, distance: 18.2
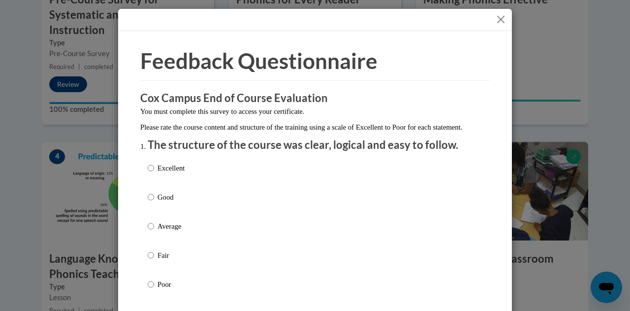
click at [500, 19] on button "Close" at bounding box center [501, 19] width 12 height 12
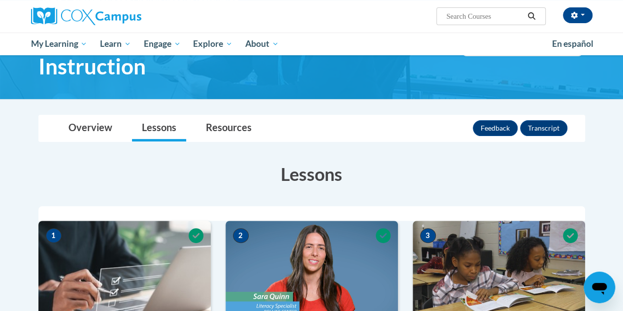
scroll to position [73, 0]
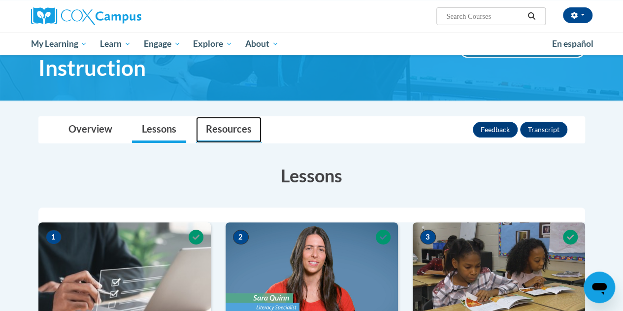
click at [244, 129] on link "Resources" at bounding box center [228, 130] width 65 height 26
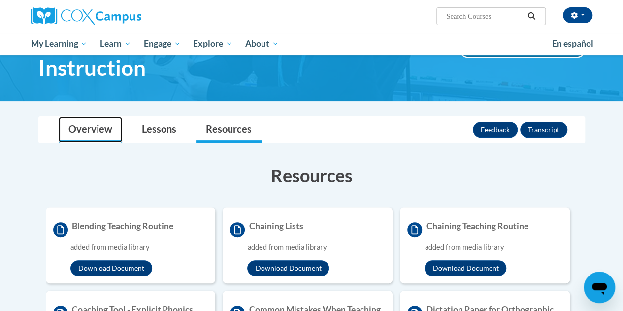
click at [90, 131] on link "Overview" at bounding box center [90, 130] width 63 height 26
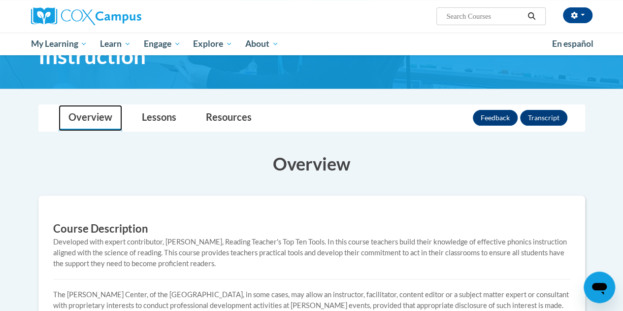
scroll to position [39, 0]
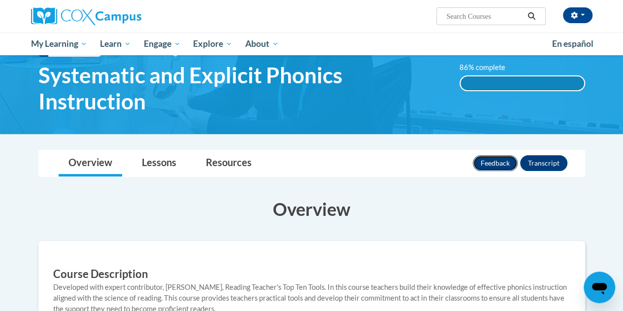
click at [490, 166] on button "Feedback" at bounding box center [494, 163] width 45 height 16
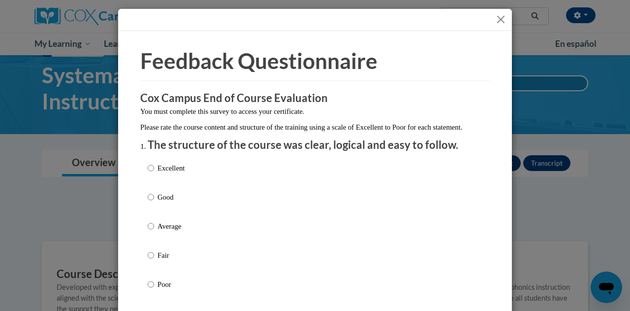
click at [496, 18] on button "Close" at bounding box center [501, 19] width 12 height 12
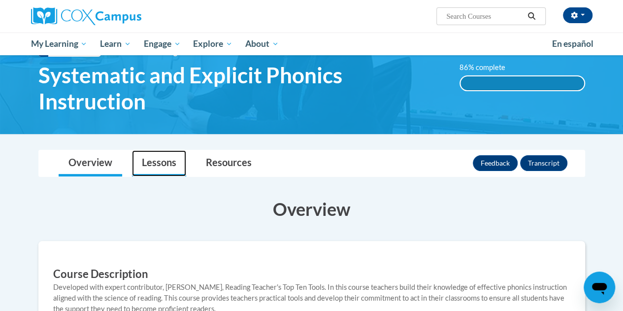
click at [169, 164] on link "Lessons" at bounding box center [159, 163] width 54 height 26
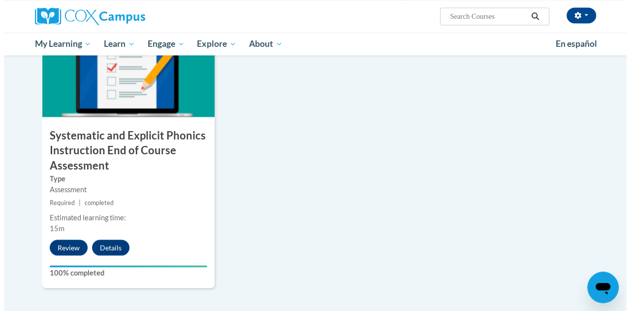
scroll to position [820, 0]
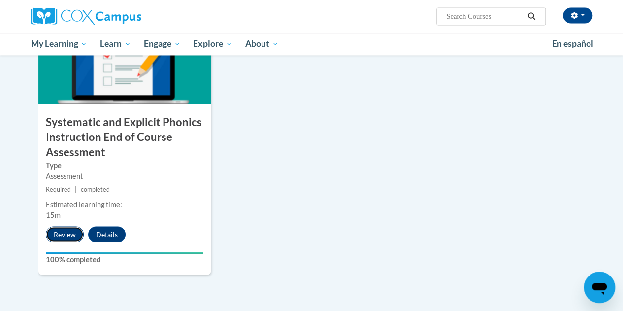
click at [65, 239] on button "Review" at bounding box center [65, 234] width 38 height 16
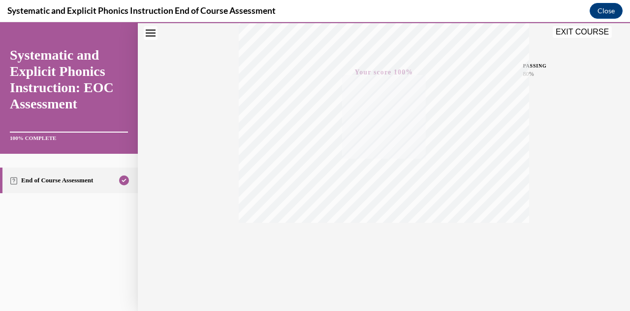
scroll to position [0, 0]
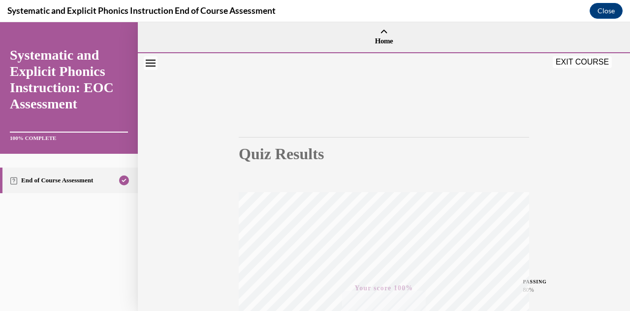
click at [578, 59] on button "EXIT COURSE" at bounding box center [582, 62] width 59 height 12
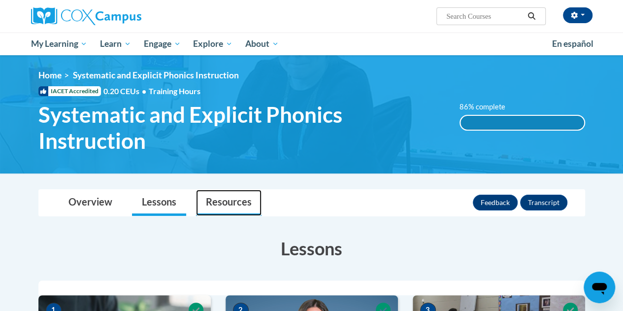
click at [233, 197] on link "Resources" at bounding box center [228, 202] width 65 height 26
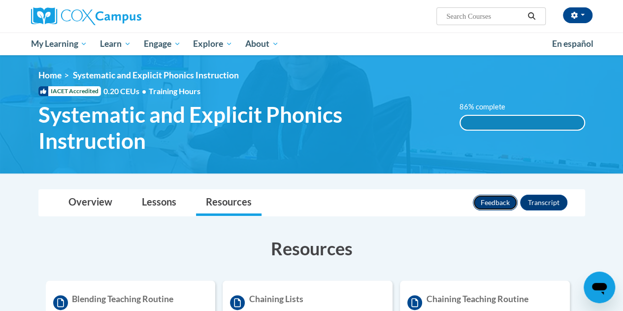
click at [490, 202] on button "Feedback" at bounding box center [494, 202] width 45 height 16
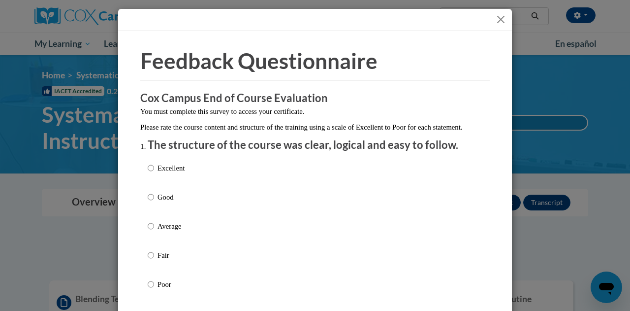
click at [196, 210] on div "Excellent Good Average Fair Poor" at bounding box center [315, 237] width 335 height 160
click at [150, 231] on input "Average" at bounding box center [151, 225] width 6 height 11
radio input "true"
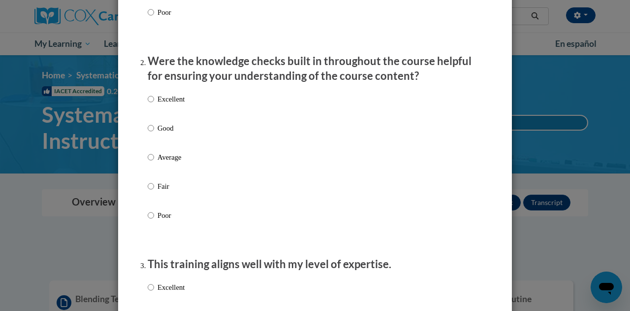
scroll to position [276, 0]
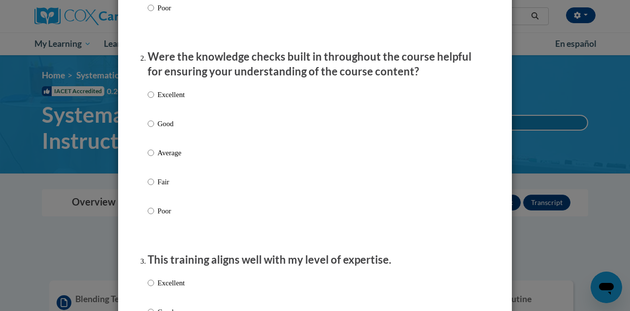
click at [165, 129] on p "Good" at bounding box center [170, 123] width 27 height 11
click at [154, 129] on input "Good" at bounding box center [151, 123] width 6 height 11
radio input "true"
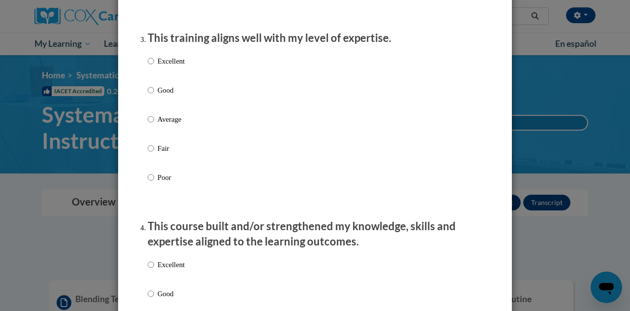
scroll to position [578, 0]
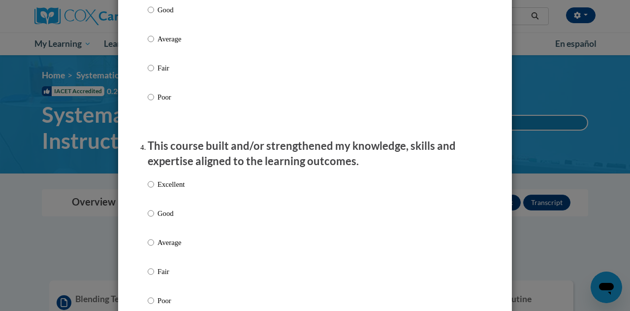
click at [207, 50] on div "Excellent Good Average Fair Poor" at bounding box center [315, 50] width 335 height 160
click at [165, 44] on p "Average" at bounding box center [170, 38] width 27 height 11
click at [154, 44] on input "Average" at bounding box center [151, 38] width 6 height 11
radio input "true"
click at [157, 219] on p "Good" at bounding box center [170, 213] width 27 height 11
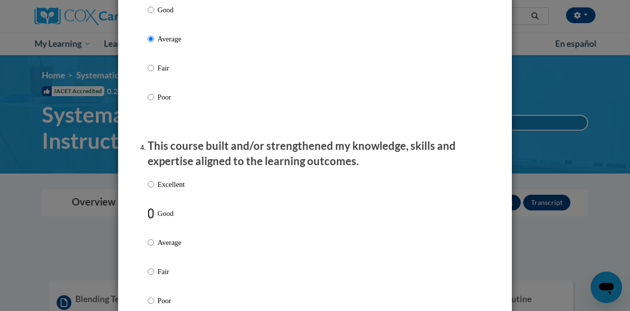
click at [154, 219] on input "Good" at bounding box center [151, 213] width 6 height 11
radio input "true"
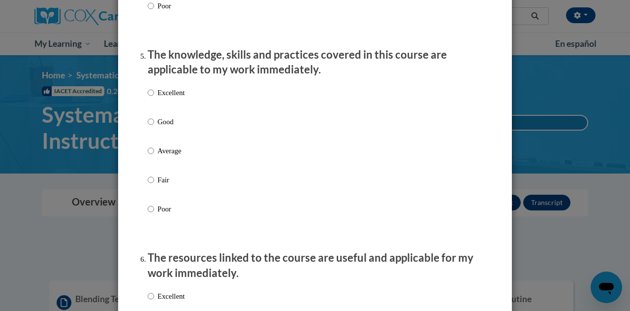
scroll to position [898, 0]
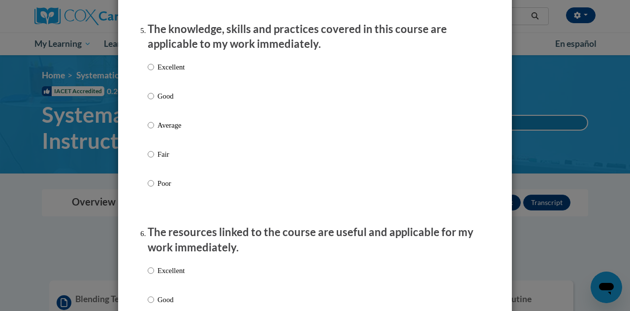
click at [160, 101] on p "Good" at bounding box center [170, 96] width 27 height 11
click at [154, 101] on input "Good" at bounding box center [151, 96] width 6 height 11
radio input "true"
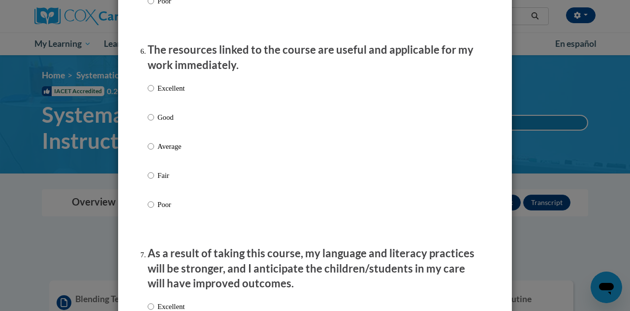
scroll to position [1103, 0]
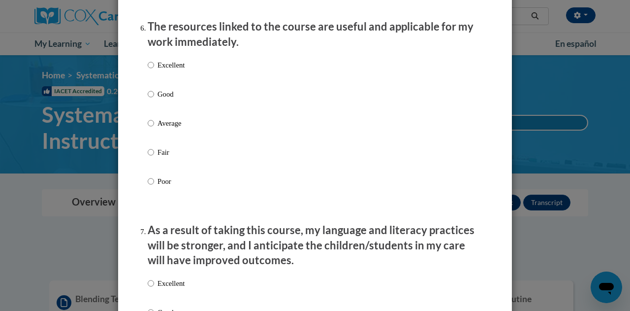
click at [161, 99] on p "Good" at bounding box center [170, 94] width 27 height 11
click at [154, 99] on input "Good" at bounding box center [151, 94] width 6 height 11
radio input "true"
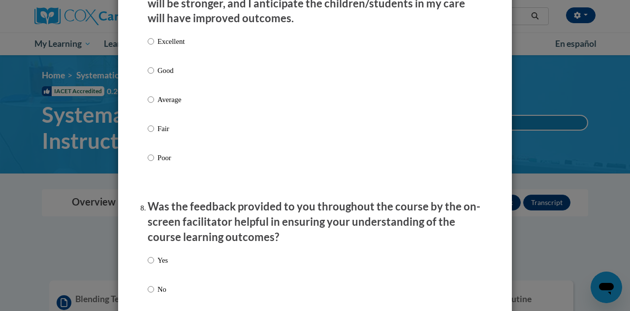
scroll to position [1406, 0]
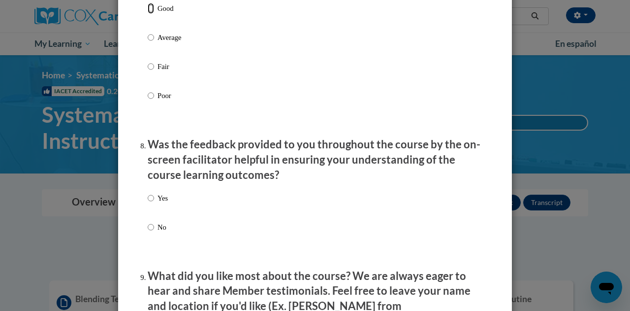
click at [148, 14] on input "Good" at bounding box center [151, 8] width 6 height 11
radio input "true"
click at [149, 203] on input "Yes" at bounding box center [151, 197] width 6 height 11
radio input "true"
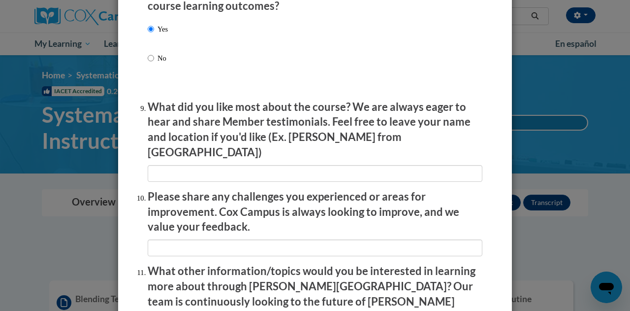
scroll to position [1621, 0]
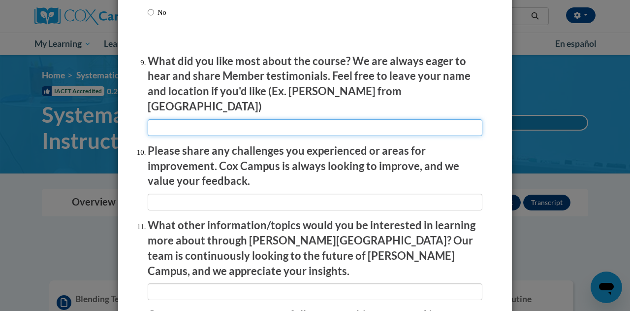
click at [352, 119] on input "textbox" at bounding box center [315, 127] width 335 height 17
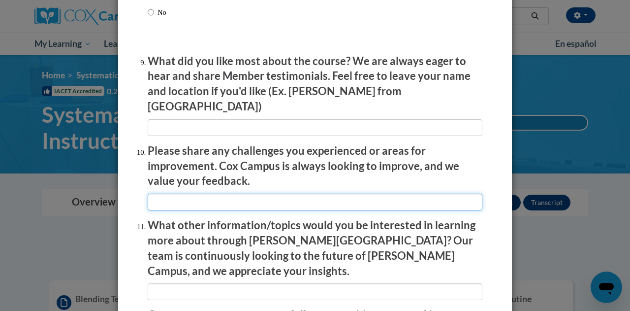
click at [290, 198] on input "textbox" at bounding box center [315, 201] width 335 height 17
type input "I finished all the modules and they all say 100% but the progress bar says 86% …"
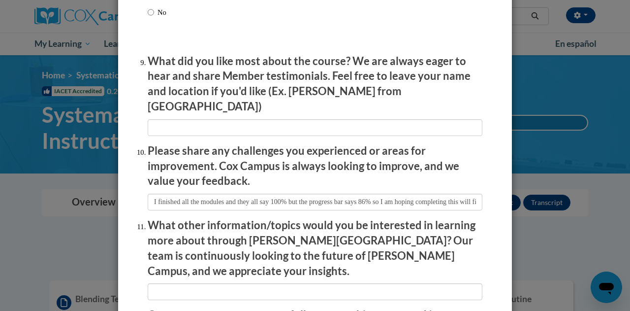
scroll to position [1736, 0]
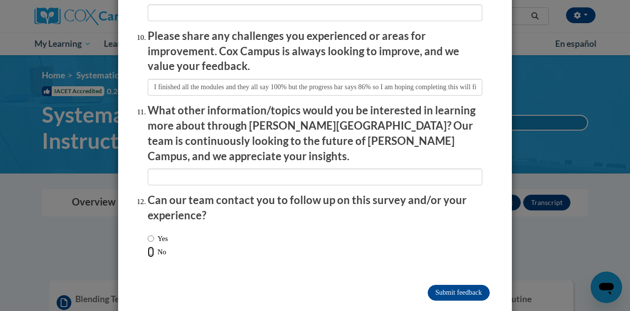
click at [148, 246] on input "No" at bounding box center [151, 251] width 6 height 11
radio input "true"
click at [456, 284] on input "Submit feedback" at bounding box center [459, 292] width 62 height 16
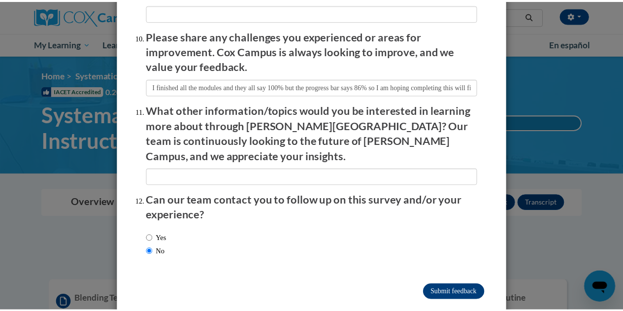
scroll to position [0, 0]
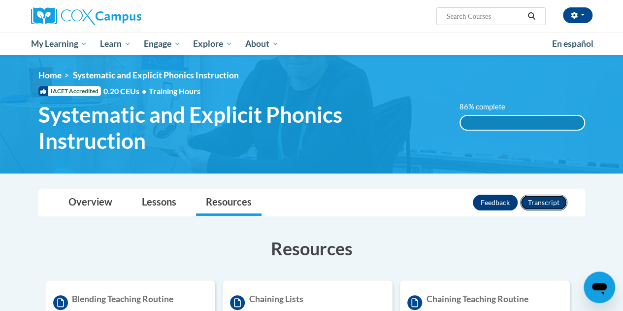
click at [547, 200] on button "Transcript" at bounding box center [543, 202] width 47 height 16
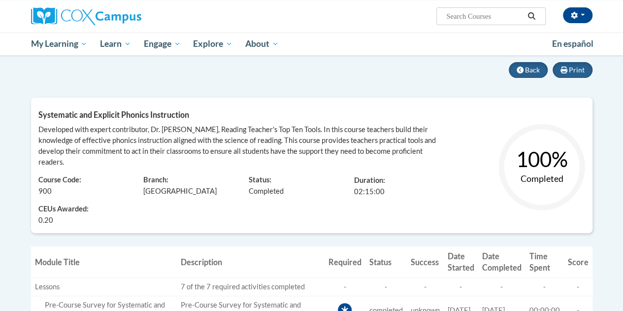
scroll to position [80, 0]
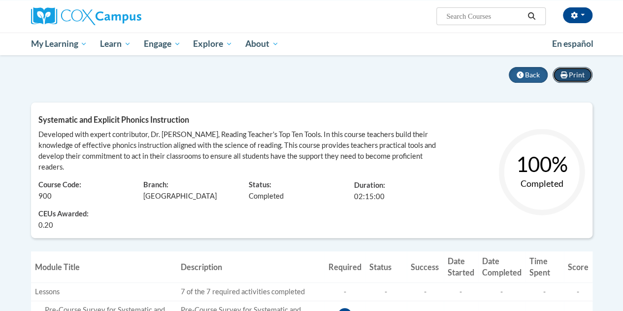
click at [579, 79] on button "Print" at bounding box center [572, 75] width 40 height 16
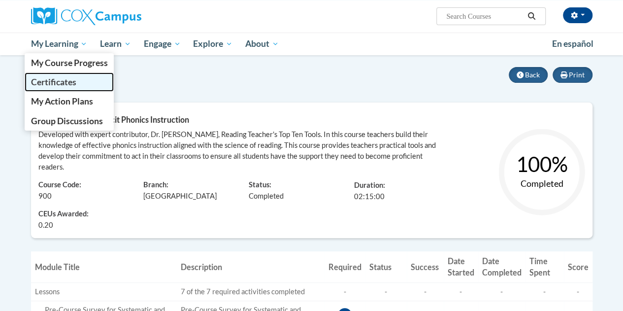
click at [54, 80] on span "Certificates" at bounding box center [53, 82] width 45 height 10
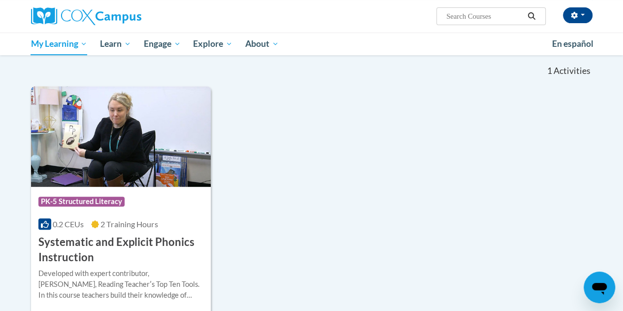
scroll to position [150, 0]
click at [124, 246] on h3 "Systematic and Explicit Phonics Instruction" at bounding box center [120, 250] width 165 height 31
